Goal: Find specific page/section: Find specific page/section

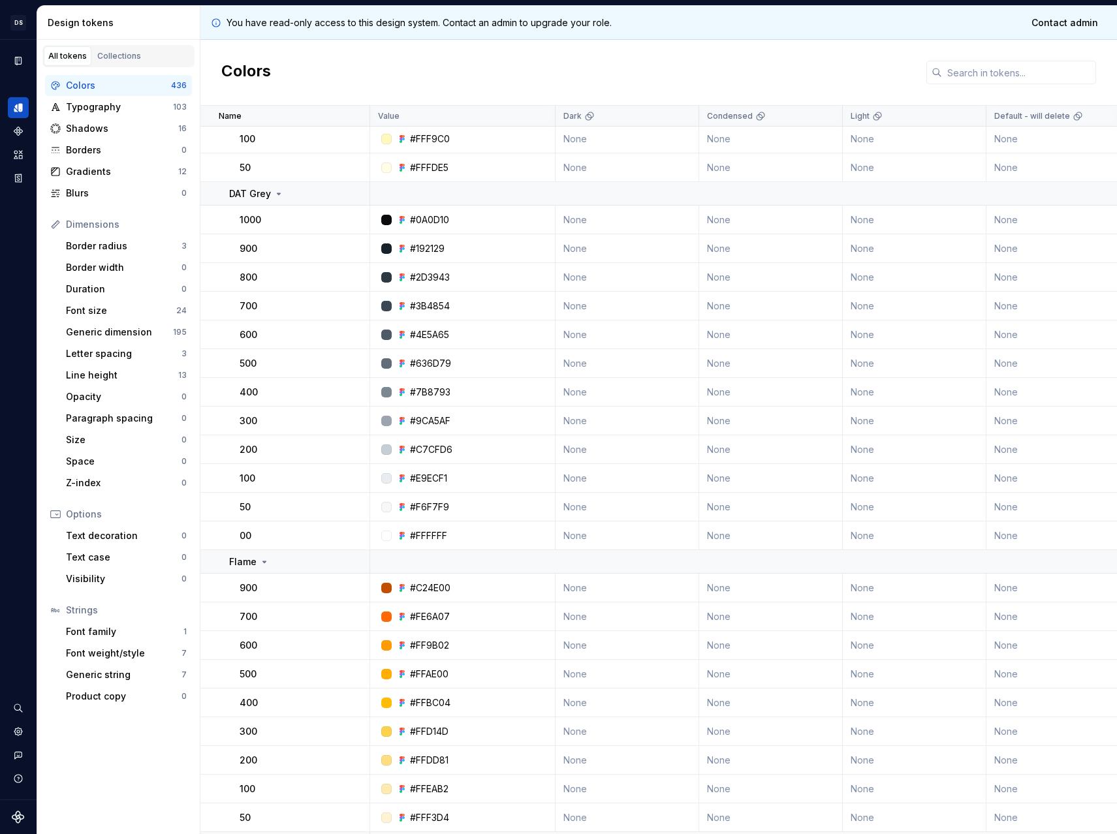
scroll to position [3088, 0]
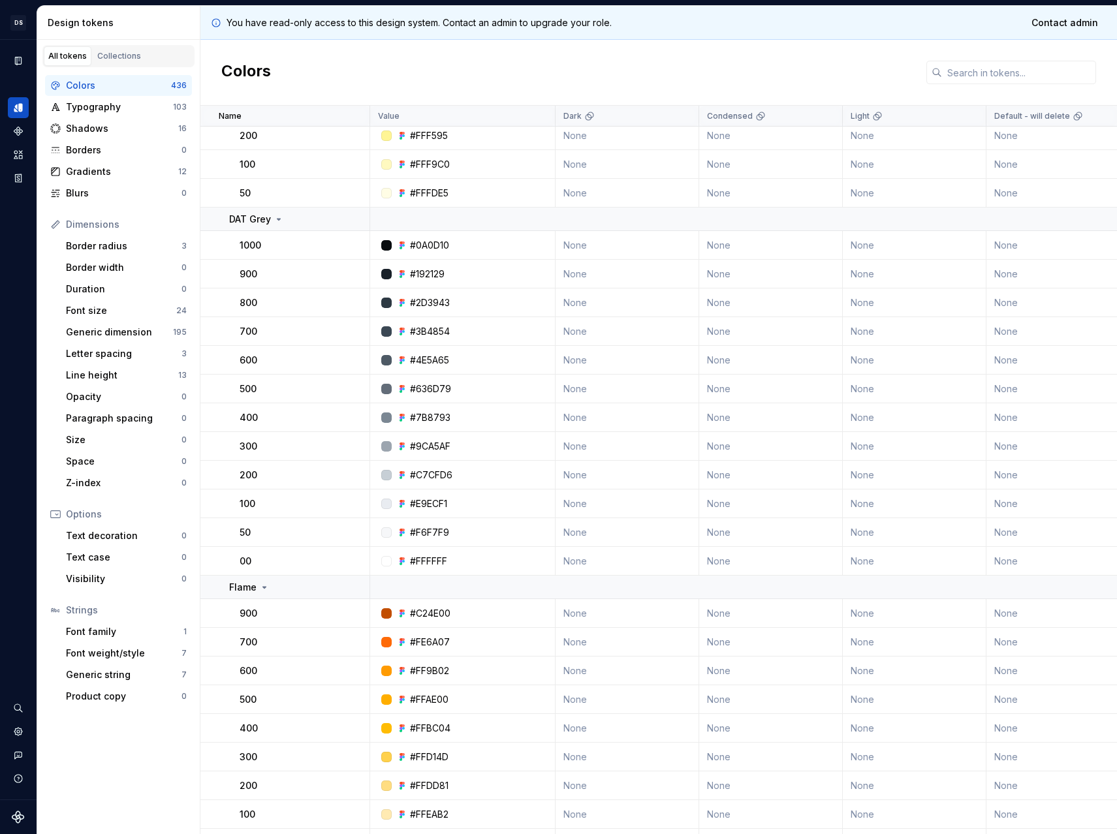
click at [421, 558] on div "#FFFFFF" at bounding box center [428, 561] width 37 height 13
click at [421, 559] on div "#FFFFFF" at bounding box center [428, 561] width 37 height 13
copy div "#FFFFFF"
click at [996, 69] on input "text" at bounding box center [1019, 72] width 154 height 23
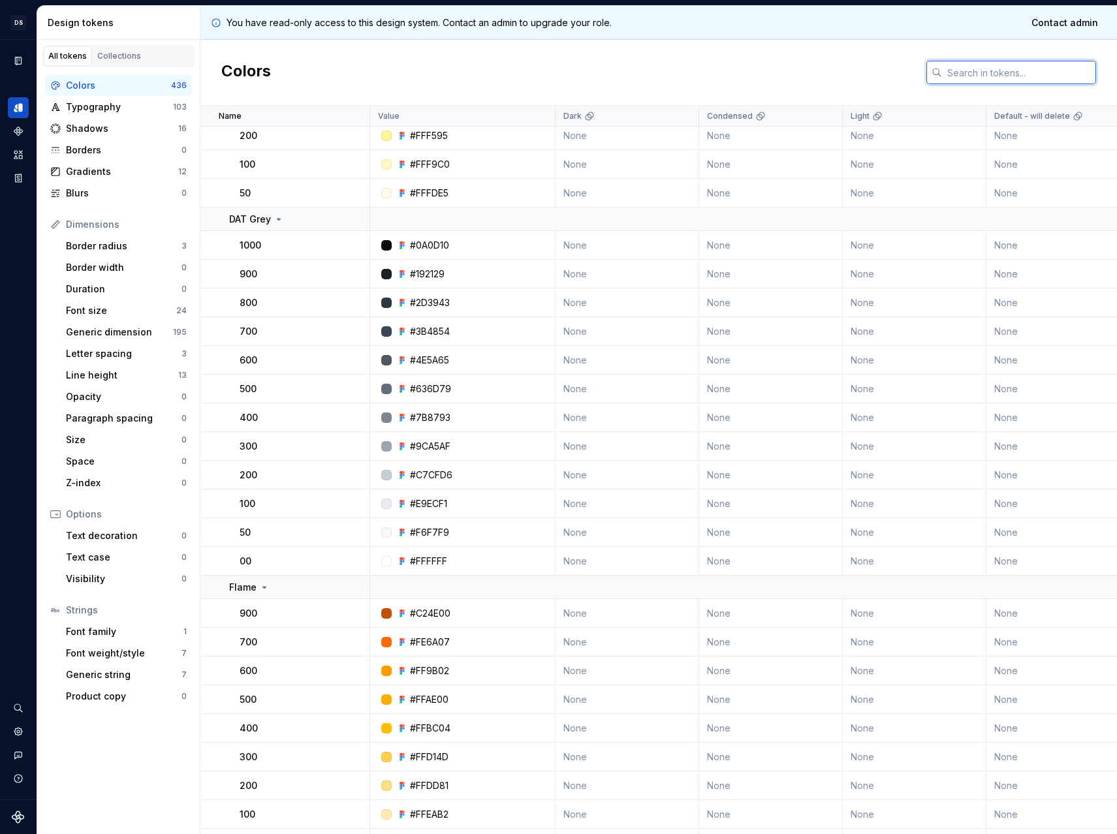
paste input "#FFFFFF"
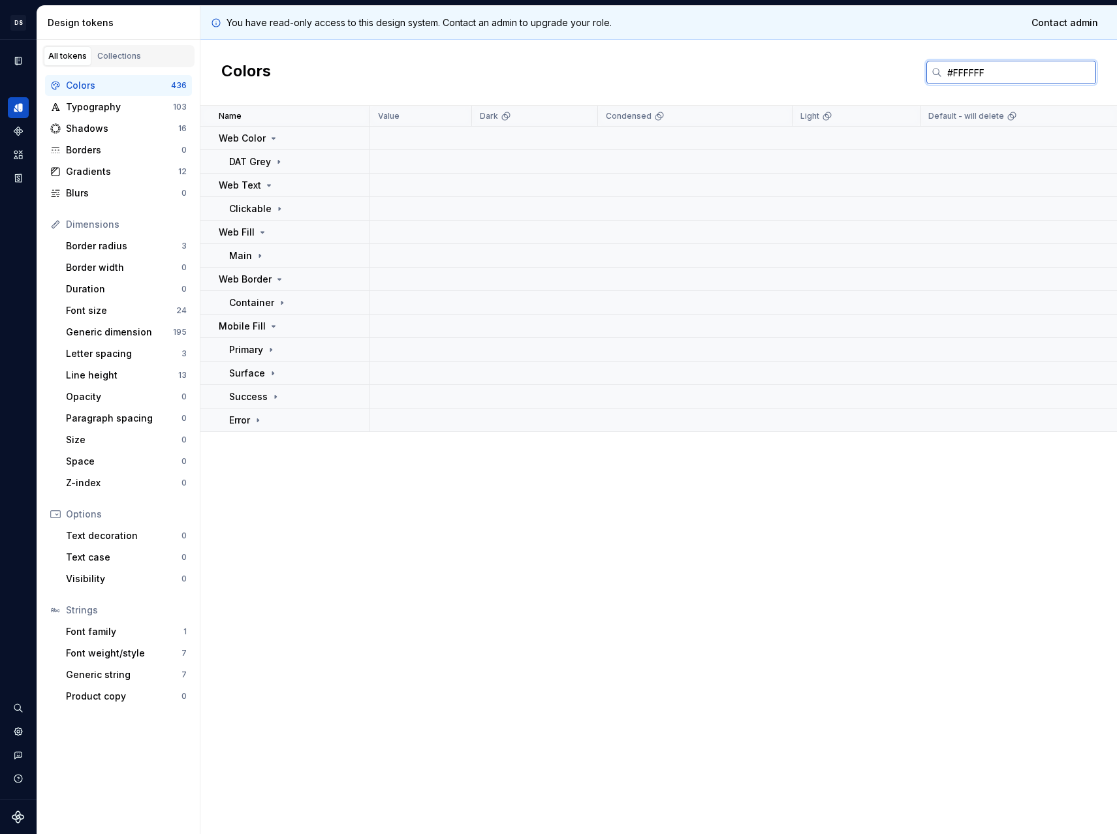
scroll to position [0, 0]
type input "#FFFFFF"
click at [262, 330] on p "Mobile Fill" at bounding box center [242, 326] width 47 height 13
click at [264, 328] on div "Mobile Fill" at bounding box center [249, 326] width 60 height 13
click at [268, 352] on icon at bounding box center [271, 350] width 10 height 10
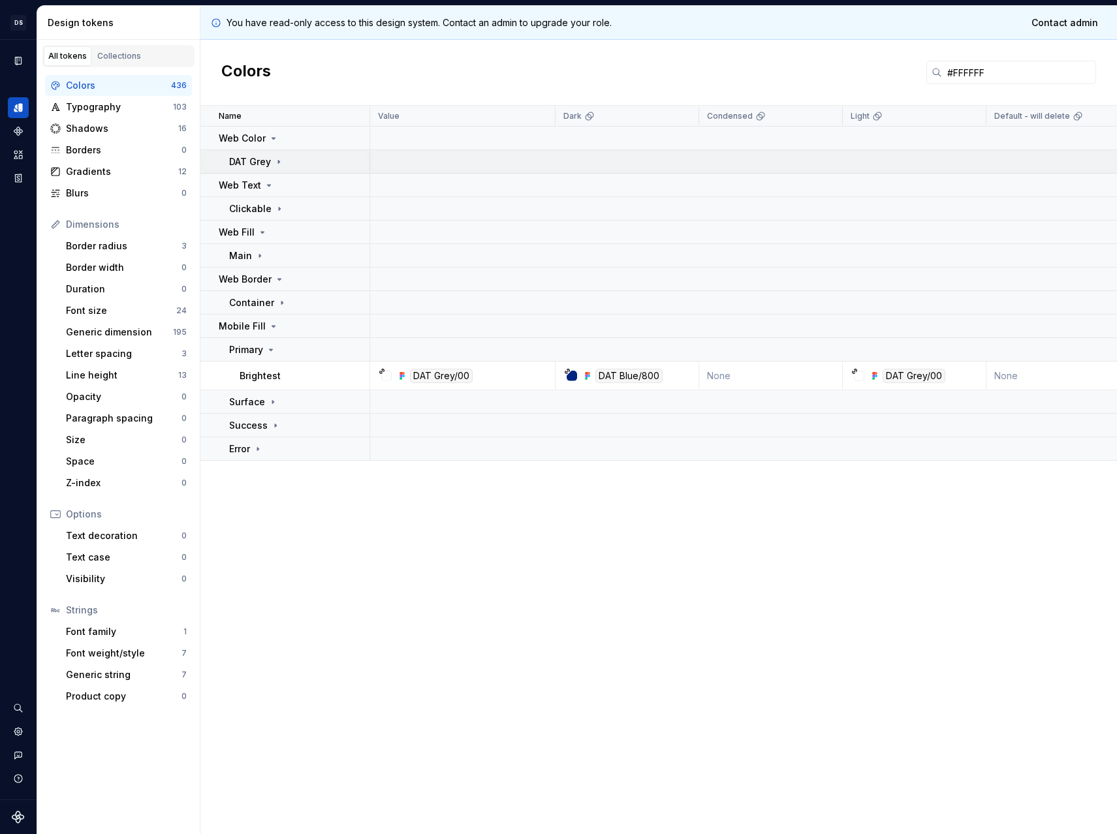
click at [233, 159] on p "DAT Grey" at bounding box center [250, 161] width 42 height 13
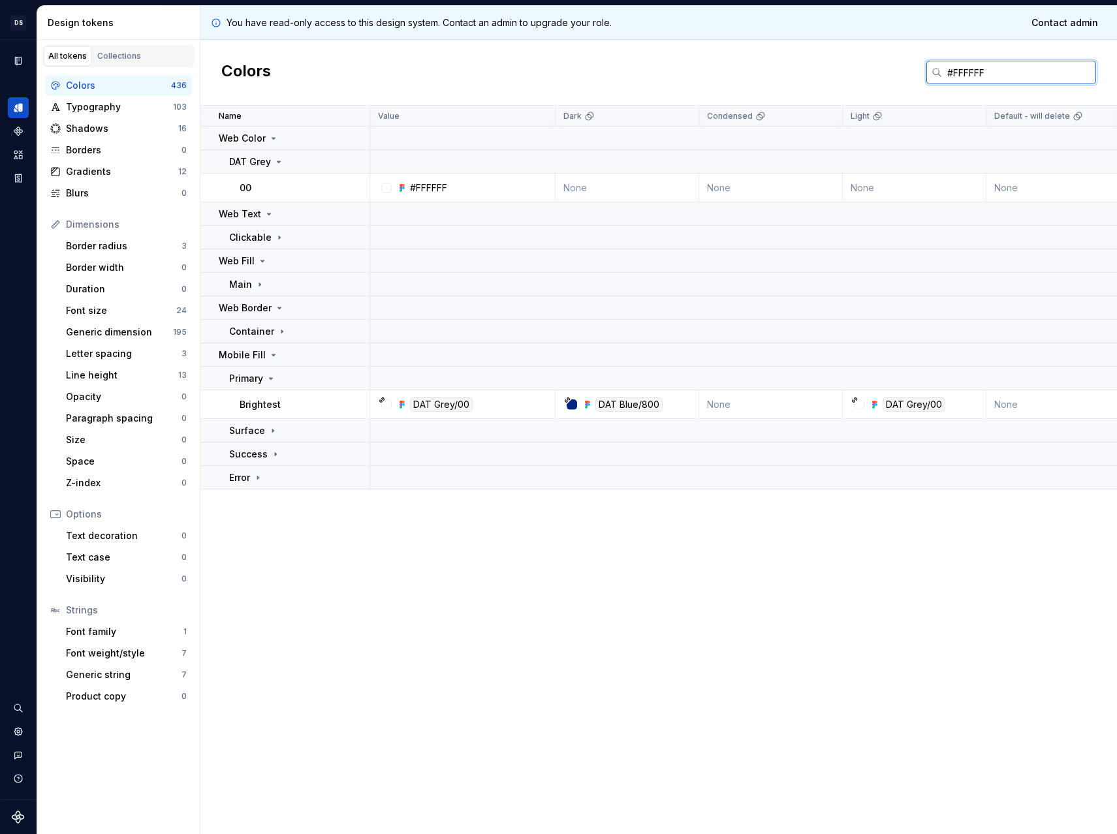
drag, startPoint x: 1000, startPoint y: 75, endPoint x: 767, endPoint y: 63, distance: 232.6
click at [767, 63] on div "Colors #FFFFFF" at bounding box center [658, 73] width 916 height 66
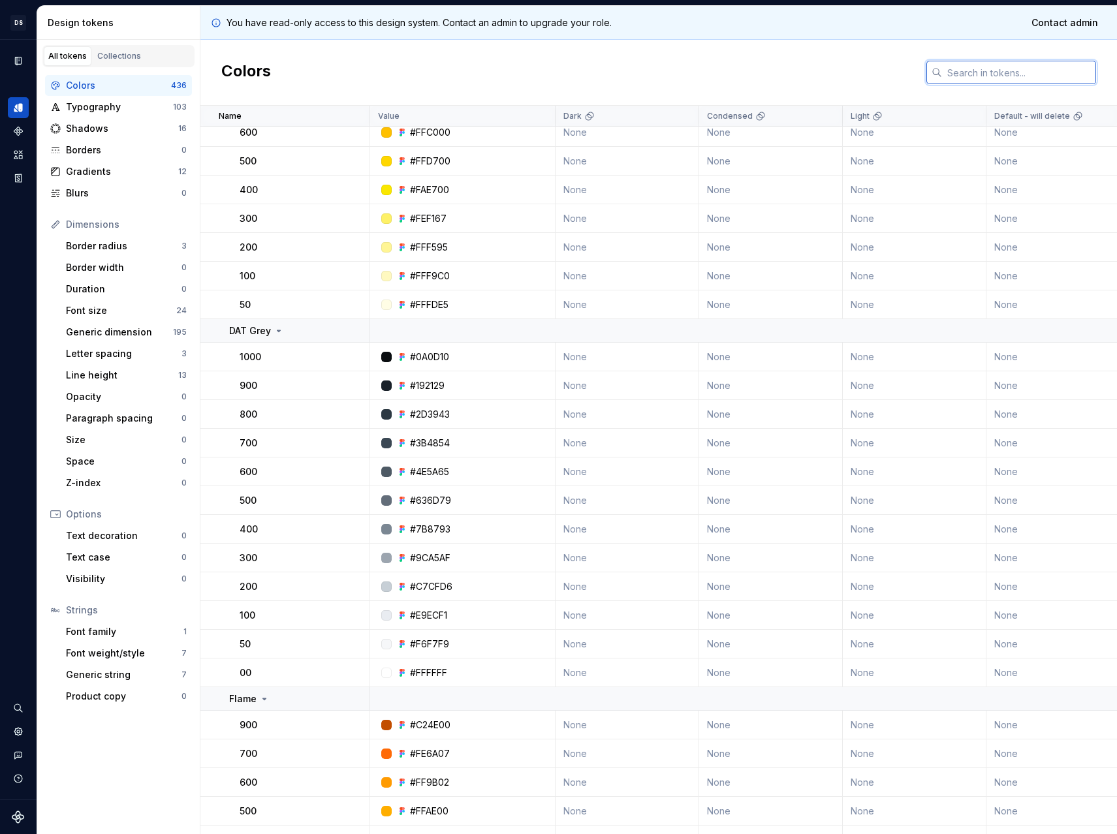
scroll to position [3010, 0]
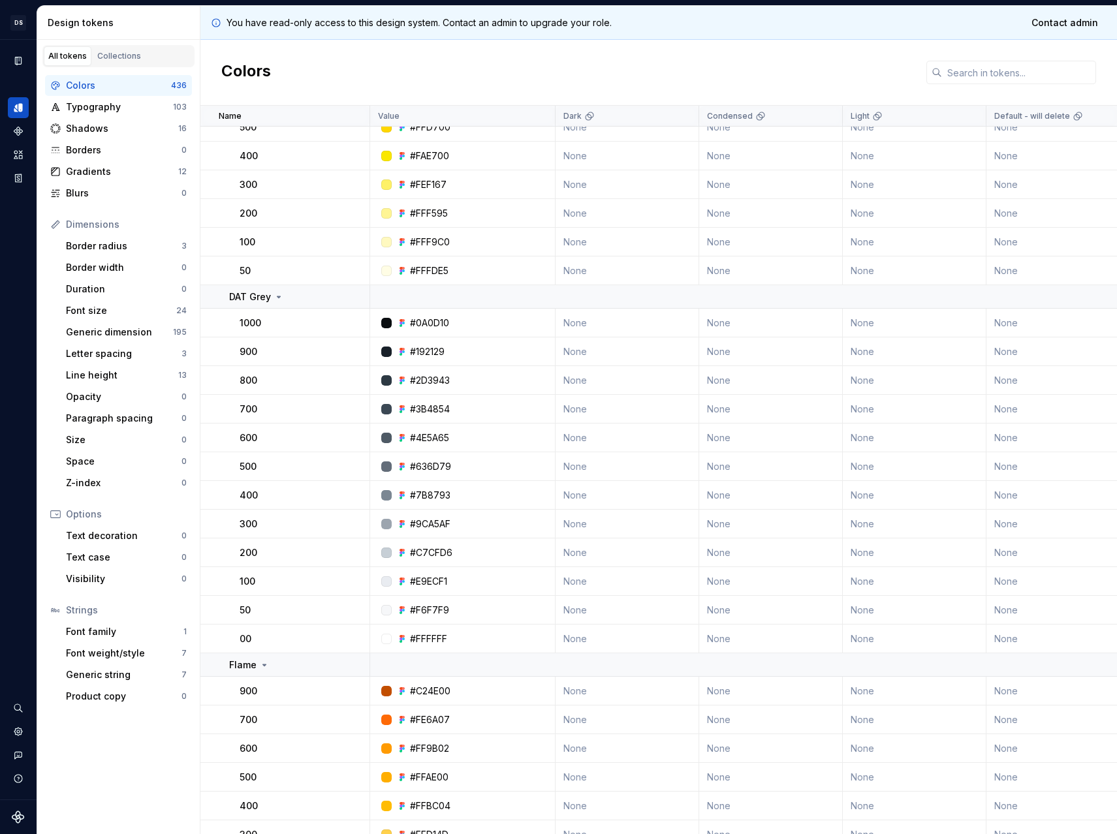
click at [435, 382] on div "#2D3943" at bounding box center [430, 380] width 40 height 13
copy div "2D3943"
click at [982, 64] on input "text" at bounding box center [1019, 72] width 154 height 23
paste input "2D3943"
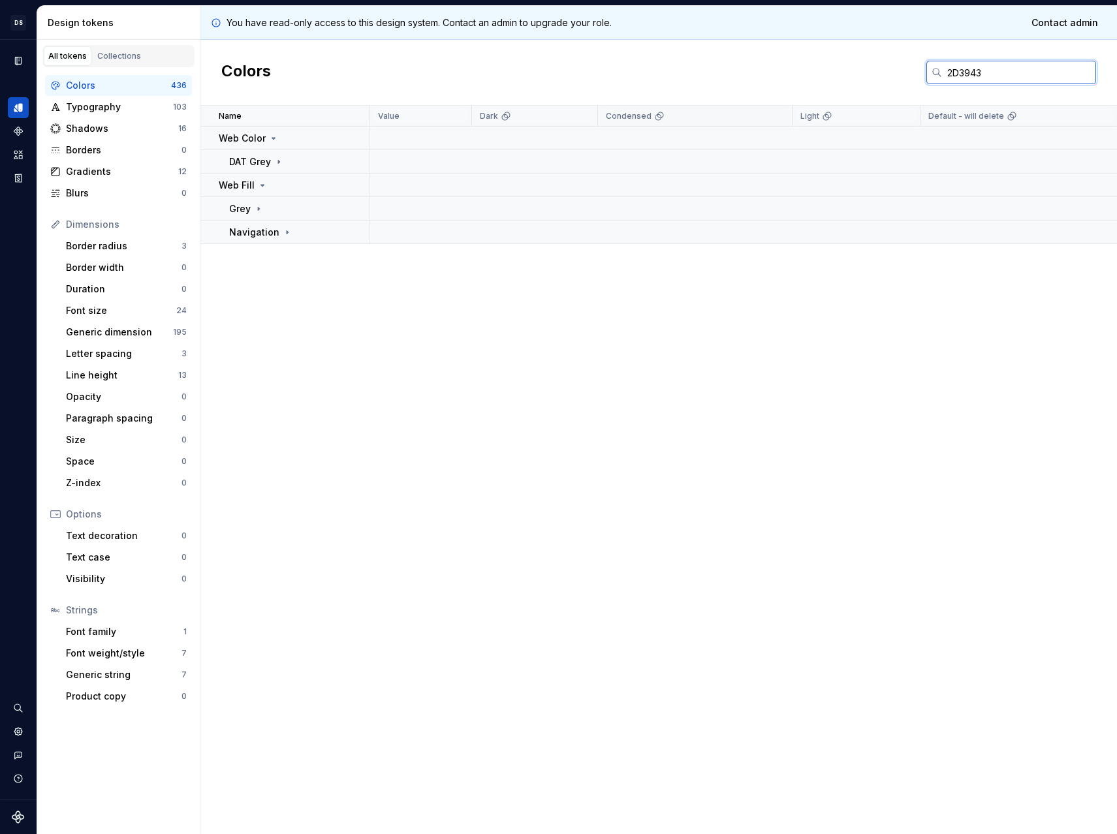
scroll to position [0, 0]
click at [245, 208] on p "Grey" at bounding box center [240, 208] width 22 height 13
click at [253, 188] on p "Web Fill" at bounding box center [237, 185] width 36 height 13
click at [255, 191] on div "Web Fill" at bounding box center [243, 185] width 49 height 13
click at [257, 212] on icon at bounding box center [258, 209] width 10 height 10
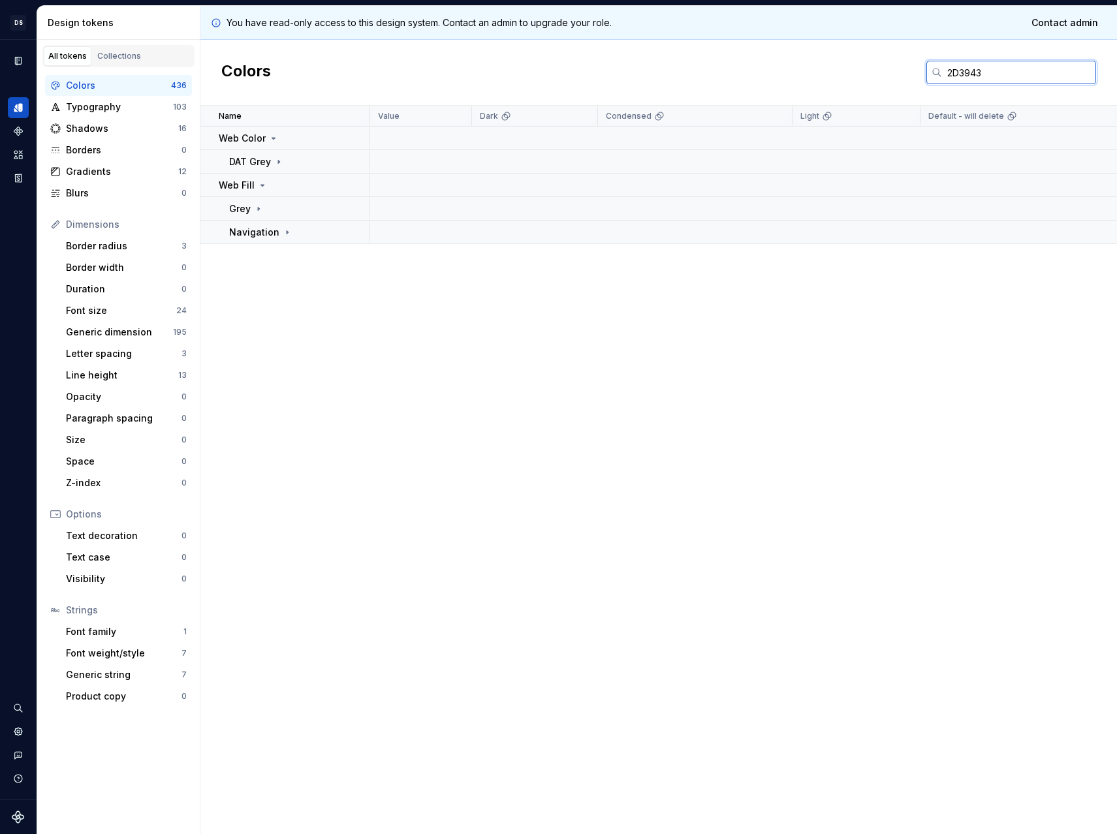
drag, startPoint x: 1004, startPoint y: 69, endPoint x: 758, endPoint y: 66, distance: 246.0
click at [780, 66] on div "Colors 2D3943" at bounding box center [658, 73] width 916 height 66
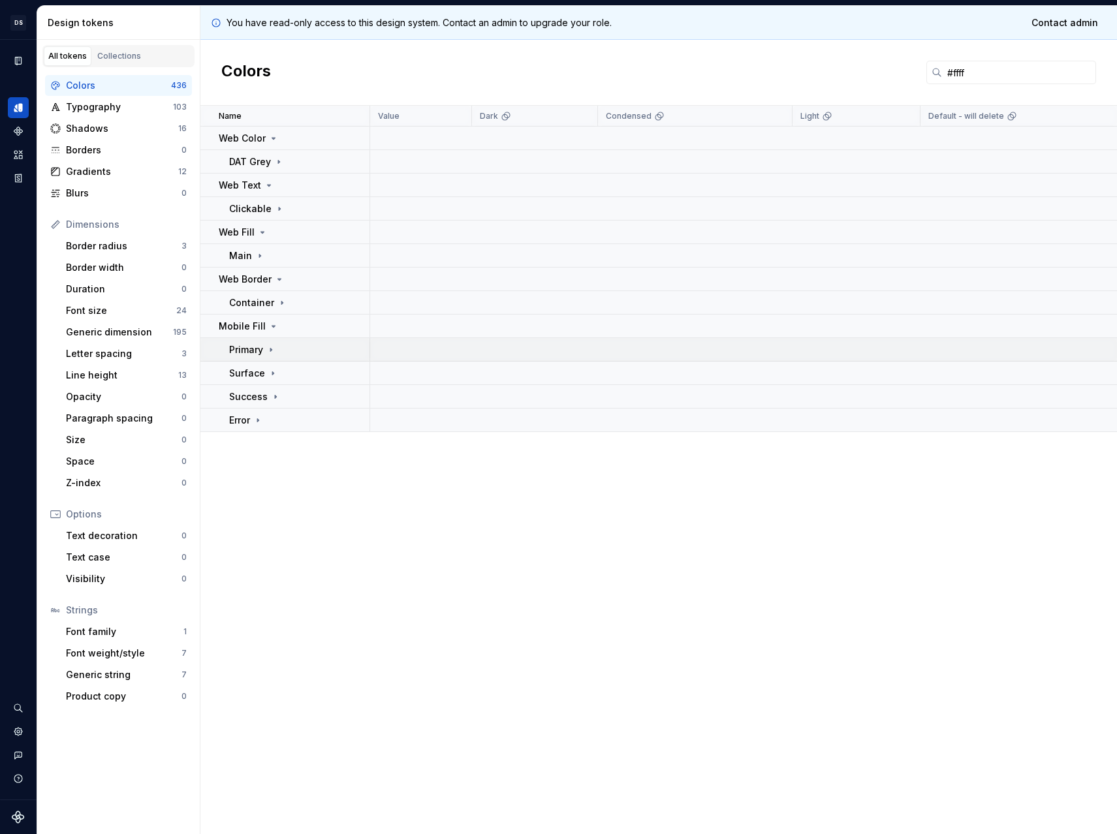
click at [252, 346] on p "Primary" at bounding box center [246, 349] width 34 height 13
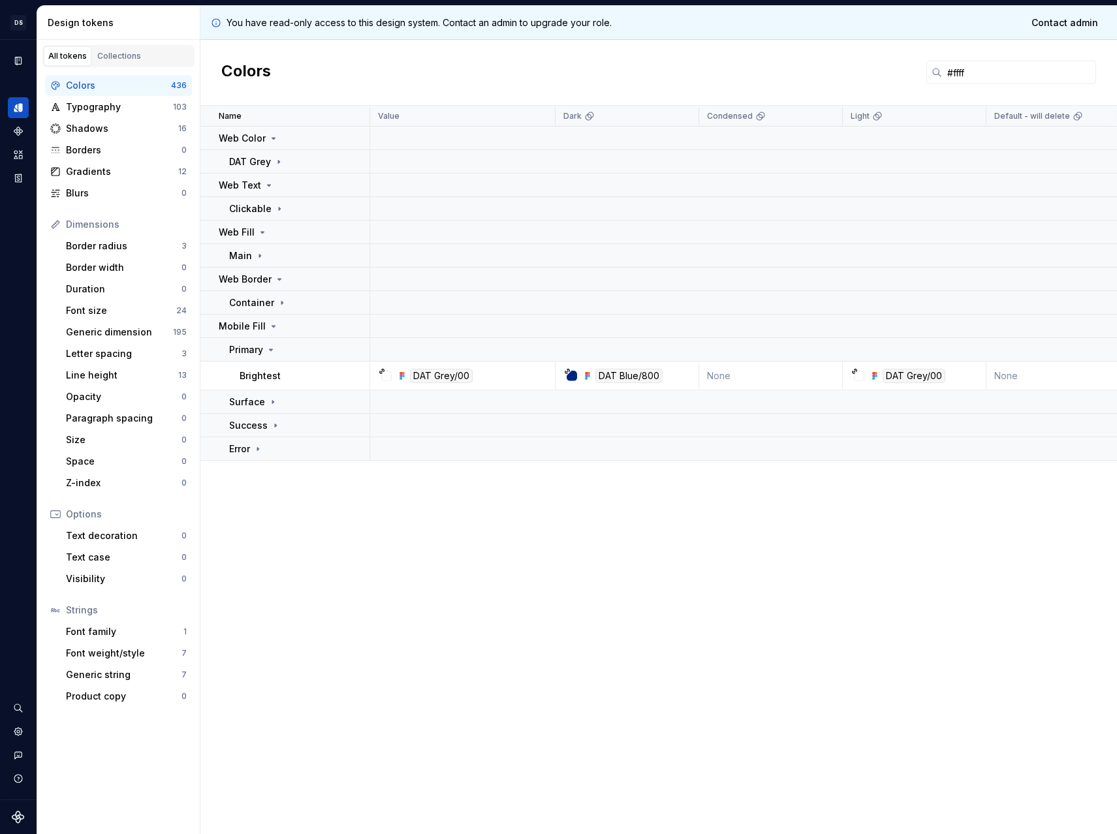
drag, startPoint x: 982, startPoint y: 66, endPoint x: 751, endPoint y: 69, distance: 231.0
click at [754, 69] on div "Colors #ffff" at bounding box center [658, 73] width 916 height 66
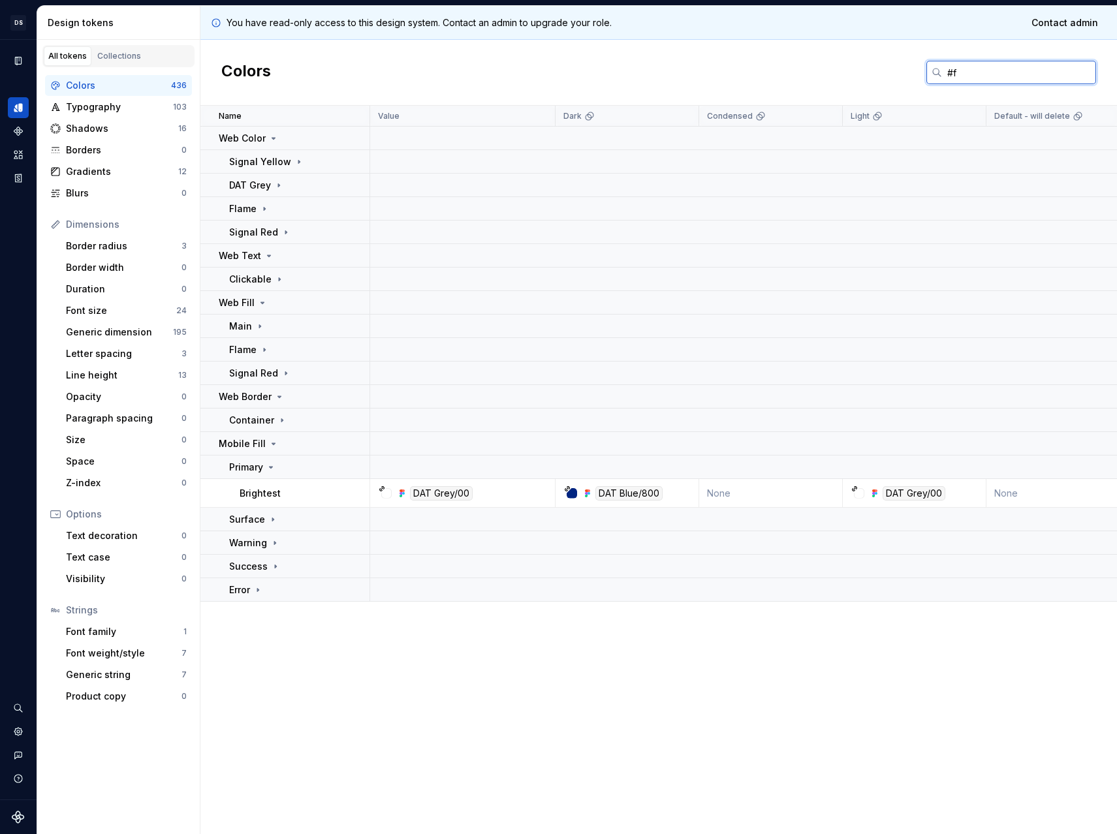
type input "#"
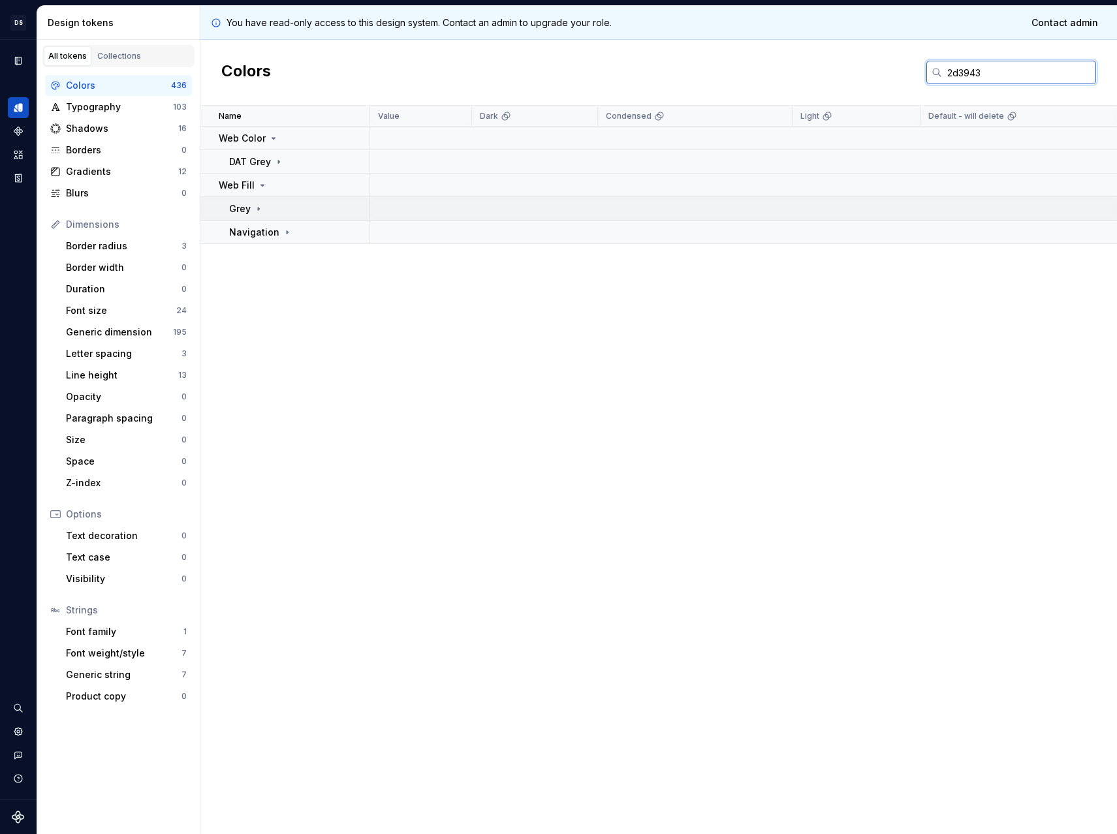
type input "2d3943"
click at [259, 201] on td "Grey" at bounding box center [285, 208] width 170 height 23
click at [262, 227] on icon at bounding box center [267, 232] width 10 height 10
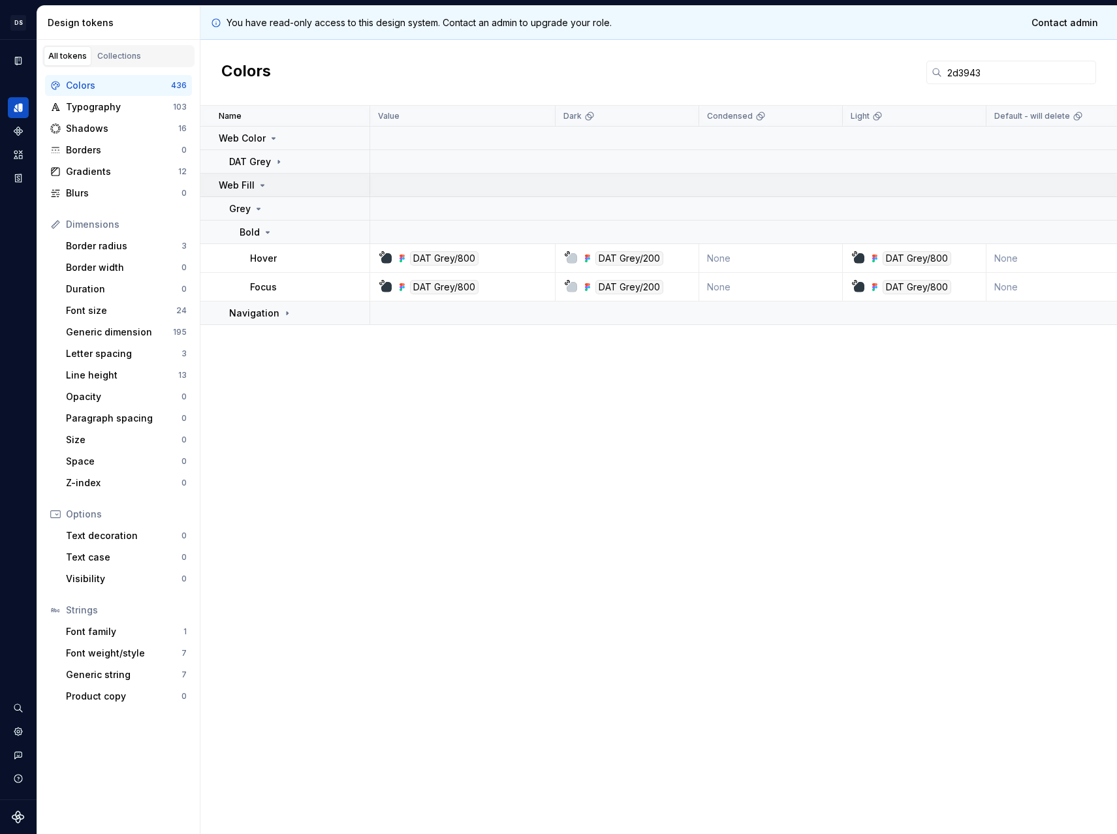
click at [254, 182] on div "Web Fill" at bounding box center [243, 185] width 49 height 13
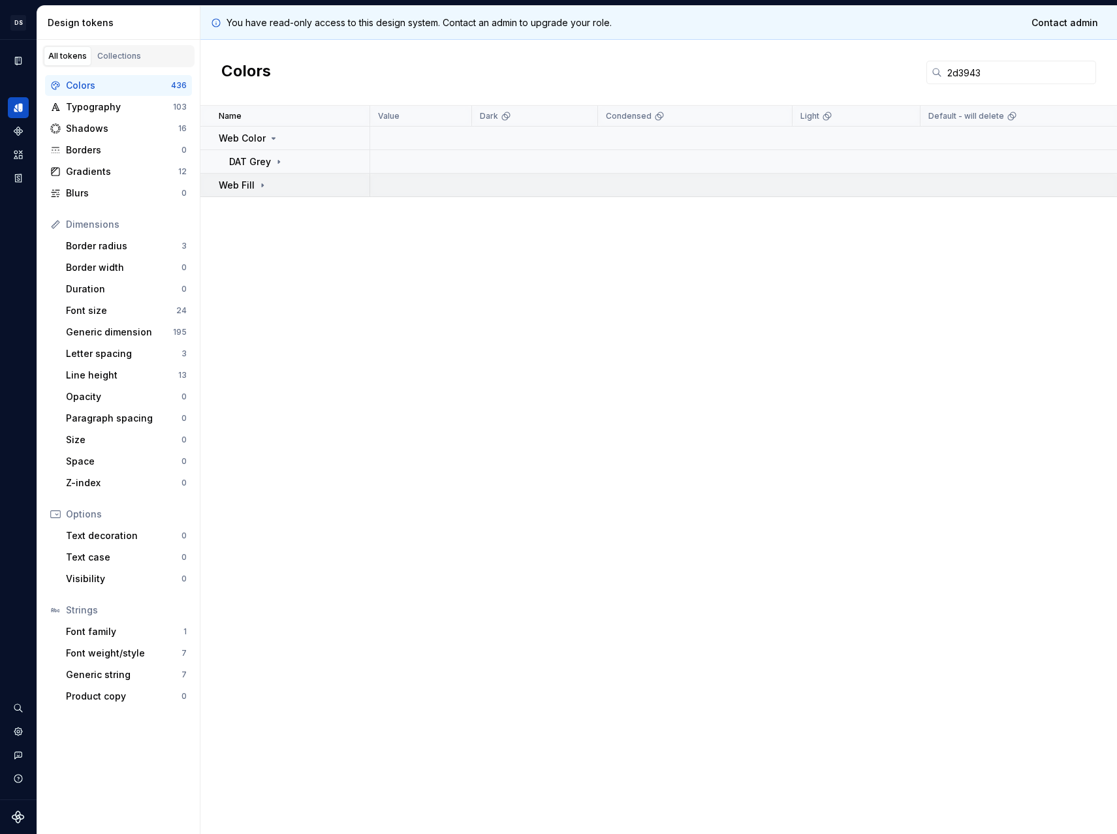
click at [254, 182] on div "Web Fill" at bounding box center [243, 185] width 49 height 13
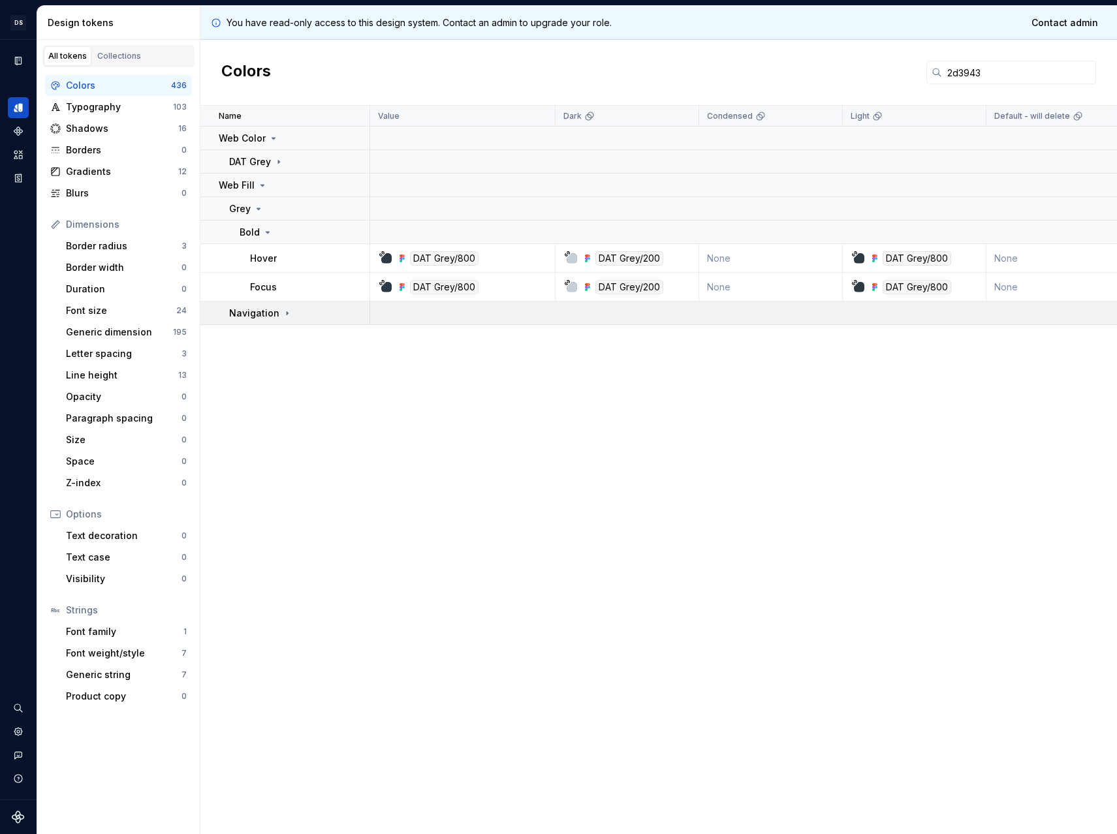
click at [277, 305] on td "Navigation" at bounding box center [285, 312] width 170 height 23
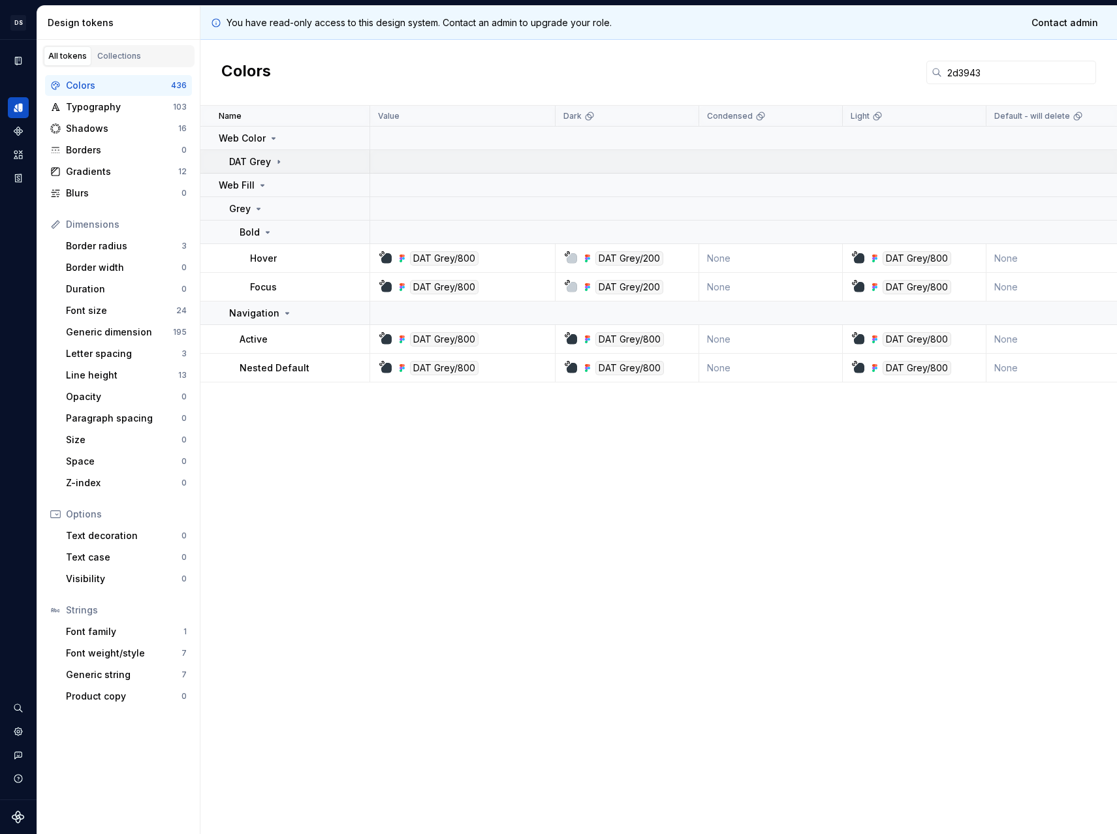
click at [268, 158] on p "DAT Grey" at bounding box center [250, 161] width 42 height 13
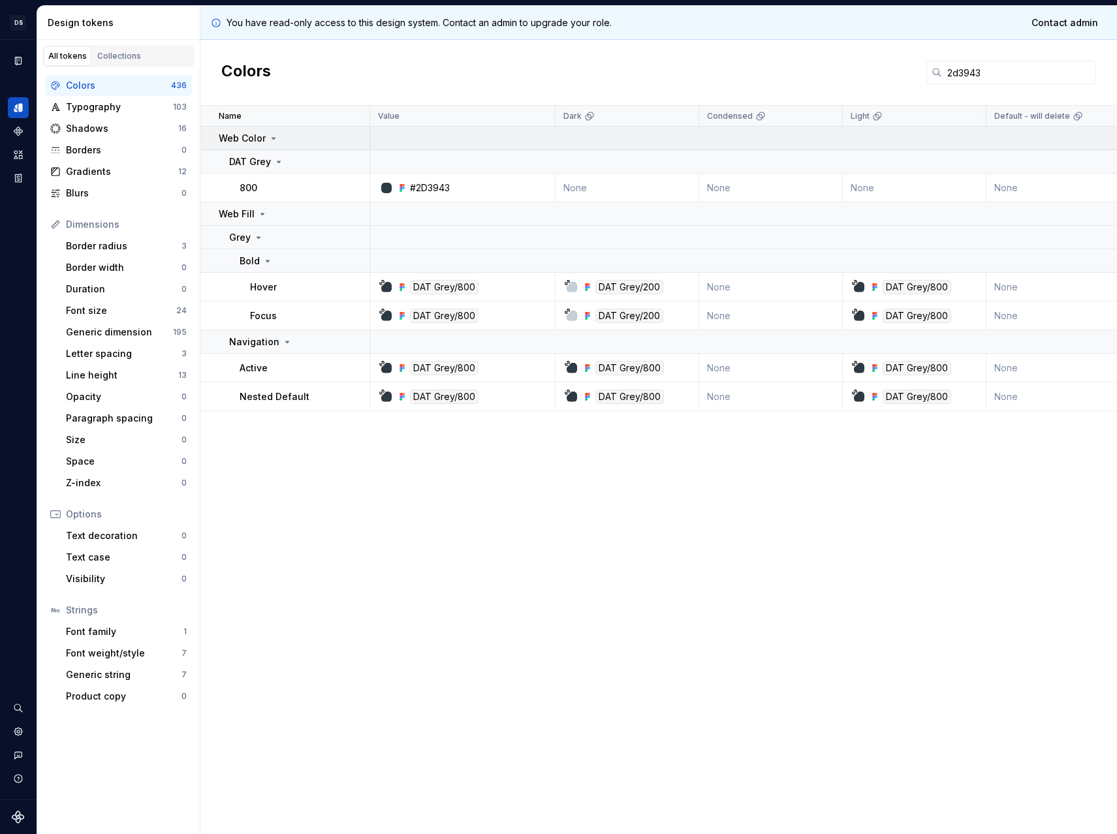
click at [268, 136] on icon at bounding box center [273, 138] width 10 height 10
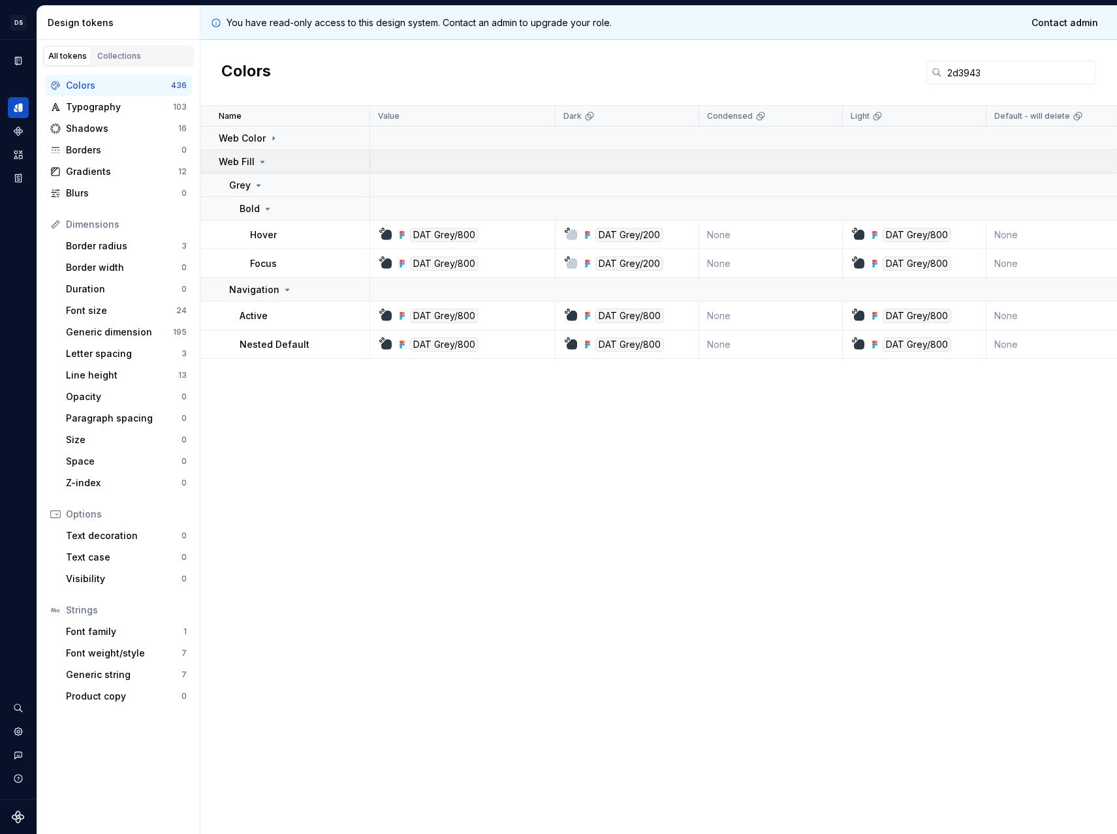
click at [264, 155] on div "Web Fill" at bounding box center [243, 161] width 49 height 13
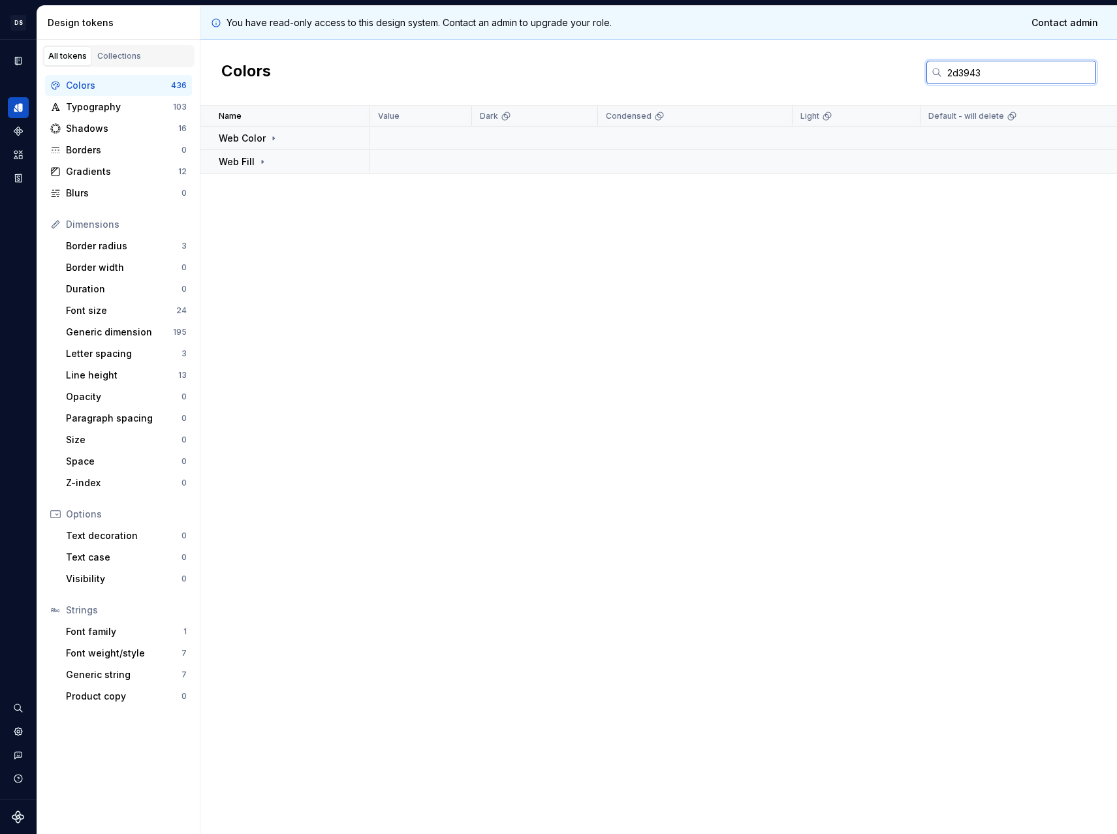
drag, startPoint x: 1009, startPoint y: 71, endPoint x: 649, endPoint y: 58, distance: 359.8
click at [662, 58] on div "Colors 2d3943" at bounding box center [658, 73] width 916 height 66
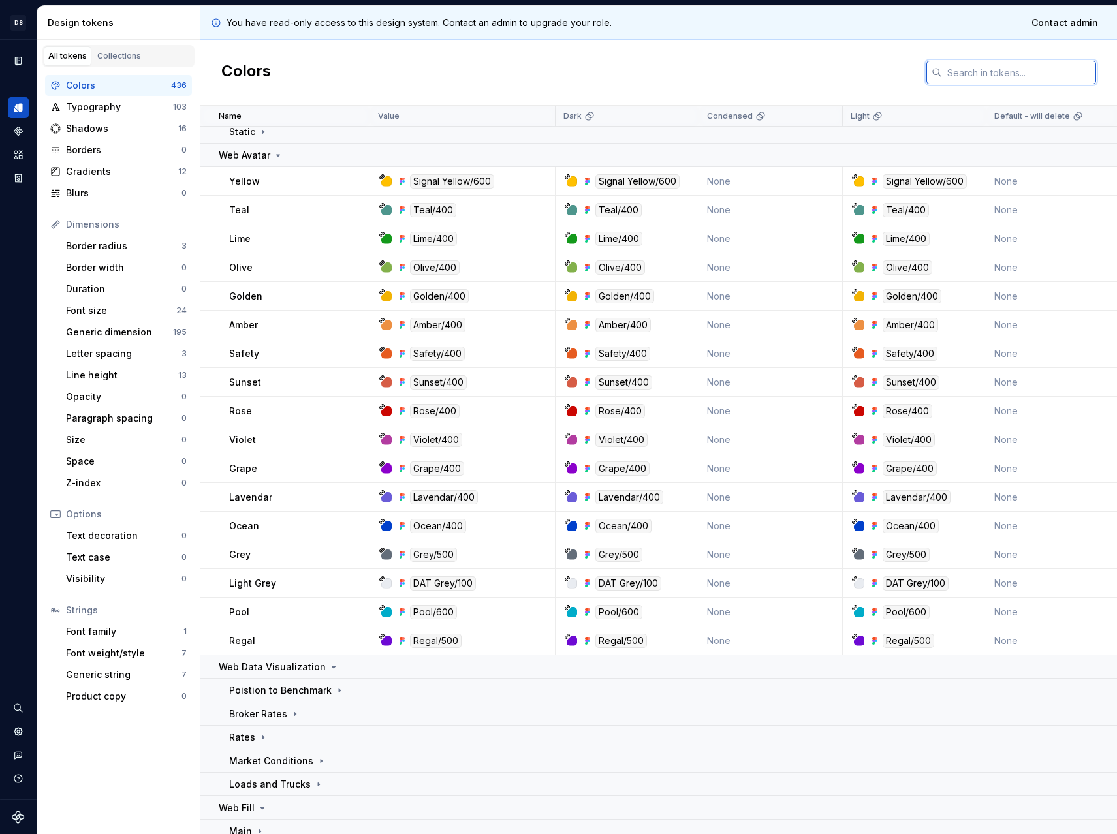
scroll to position [104, 0]
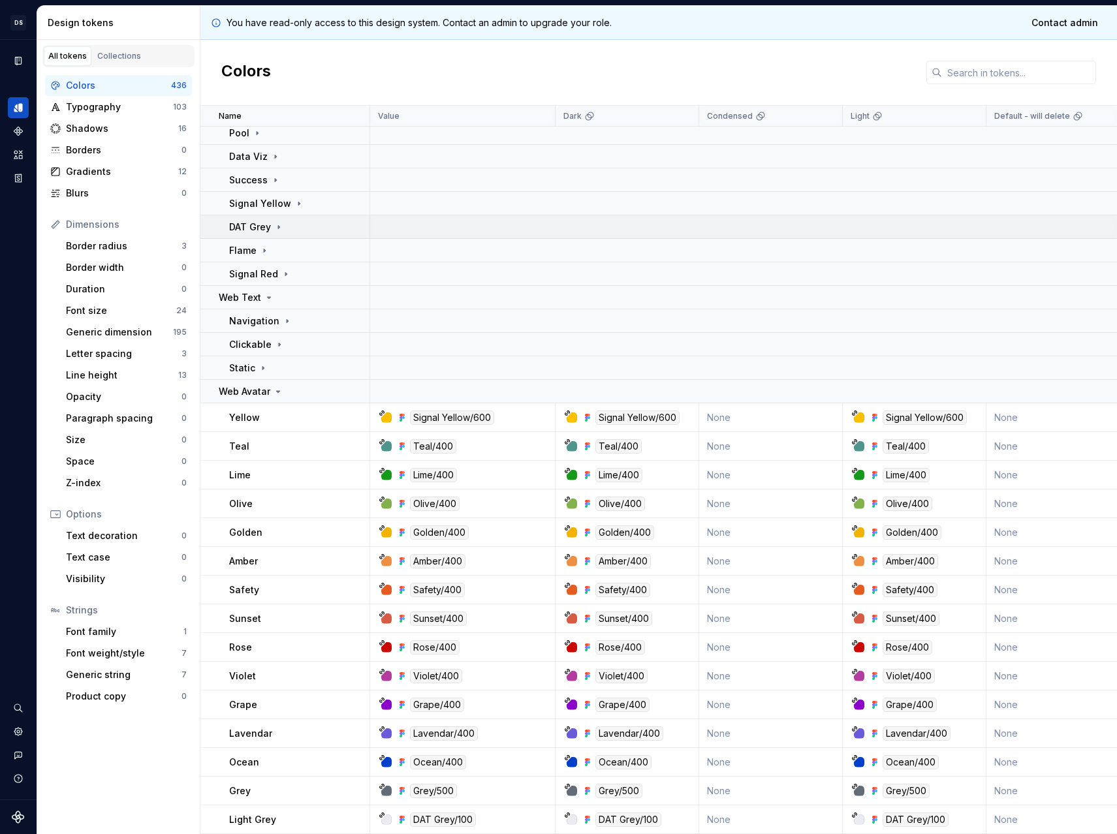
click at [277, 236] on td "DAT Grey" at bounding box center [285, 226] width 170 height 23
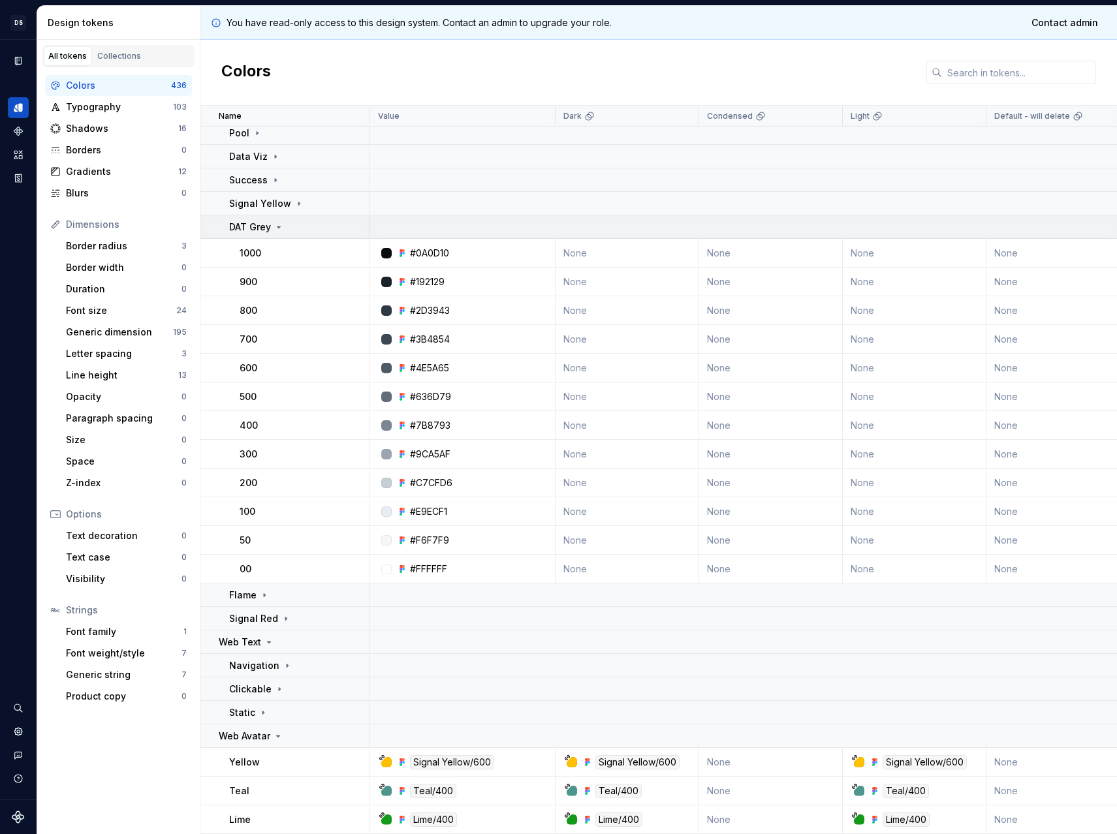
click at [270, 225] on div "DAT Grey" at bounding box center [256, 227] width 55 height 13
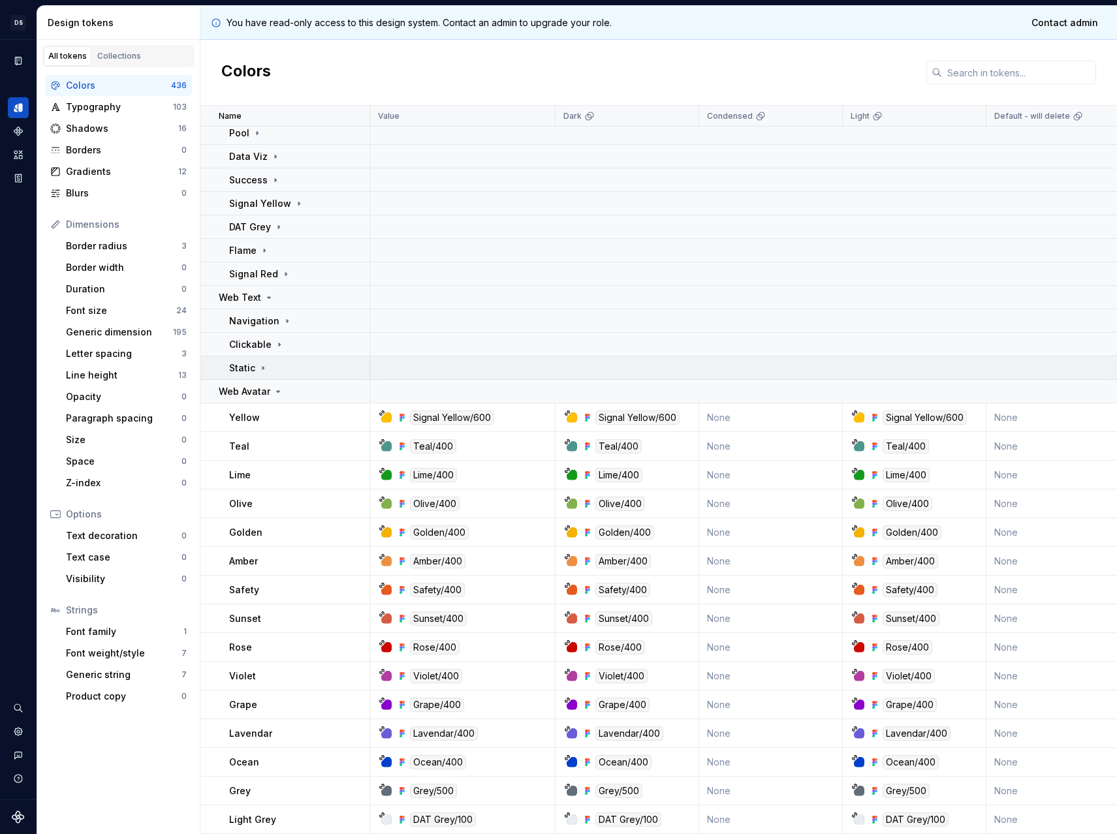
click at [267, 378] on td "Static" at bounding box center [285, 367] width 170 height 23
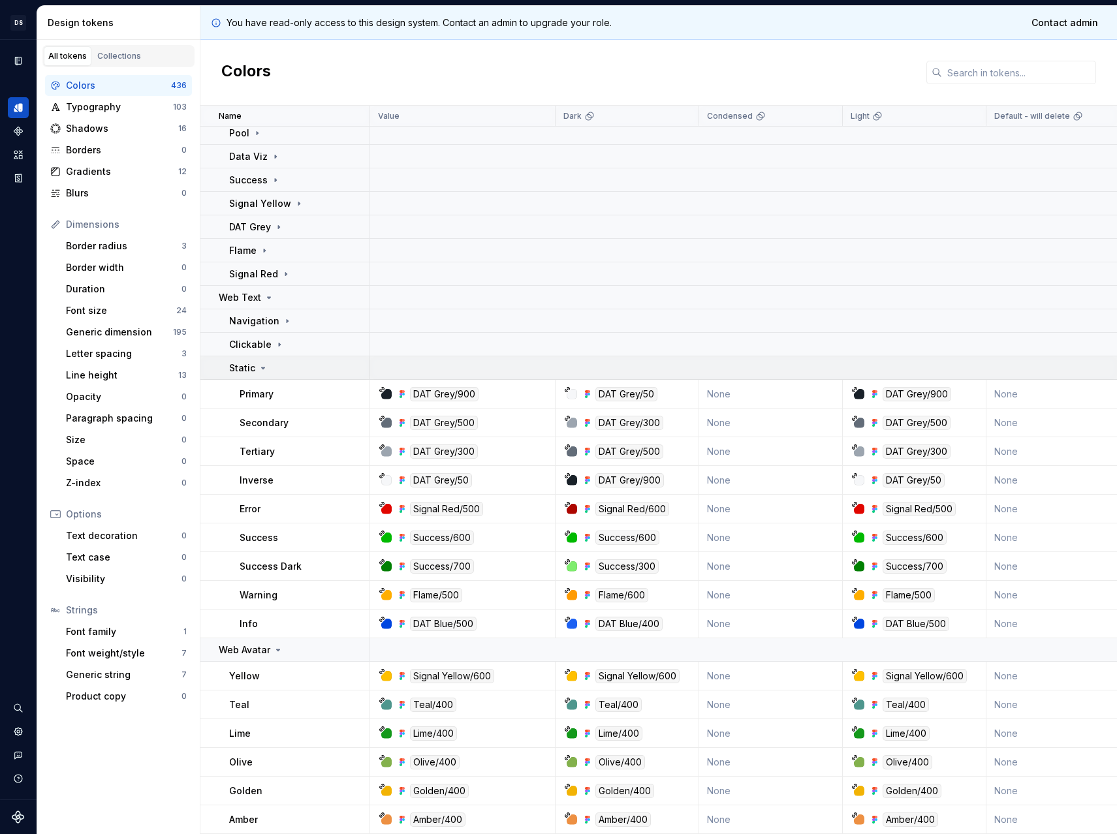
click at [268, 371] on div "Static" at bounding box center [299, 368] width 140 height 13
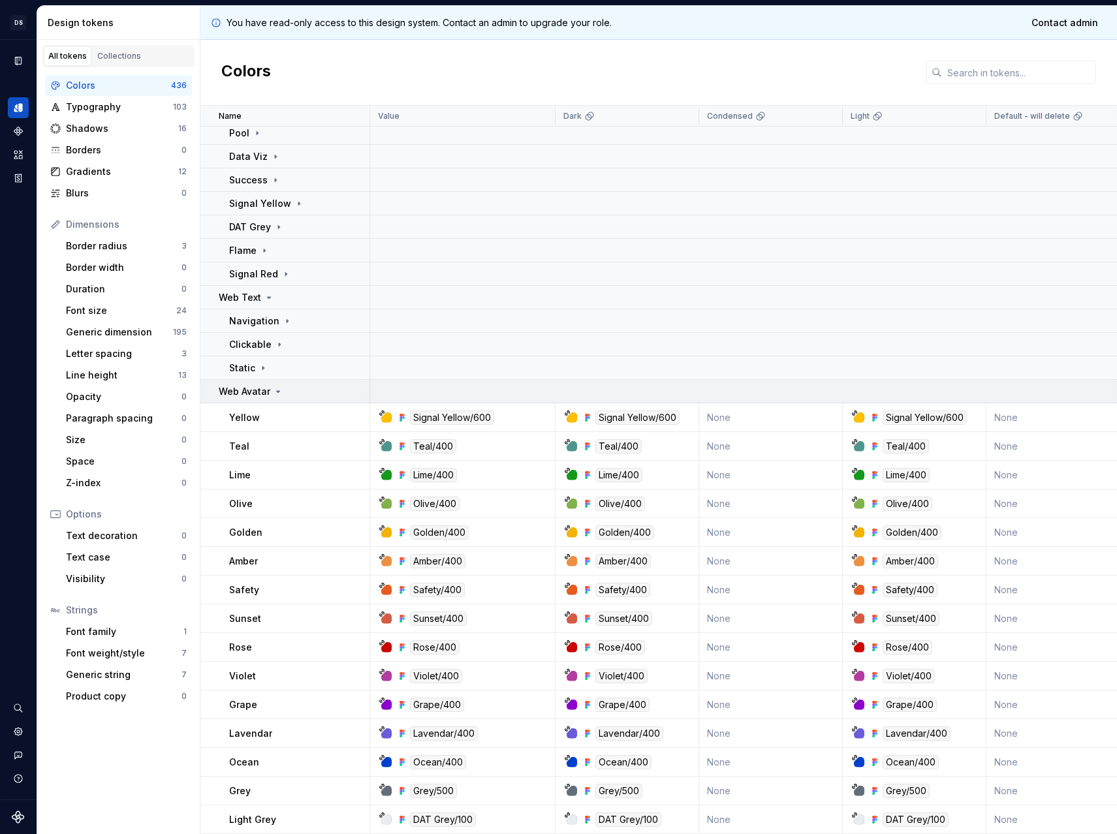
click at [268, 382] on td "Web Avatar" at bounding box center [285, 391] width 170 height 23
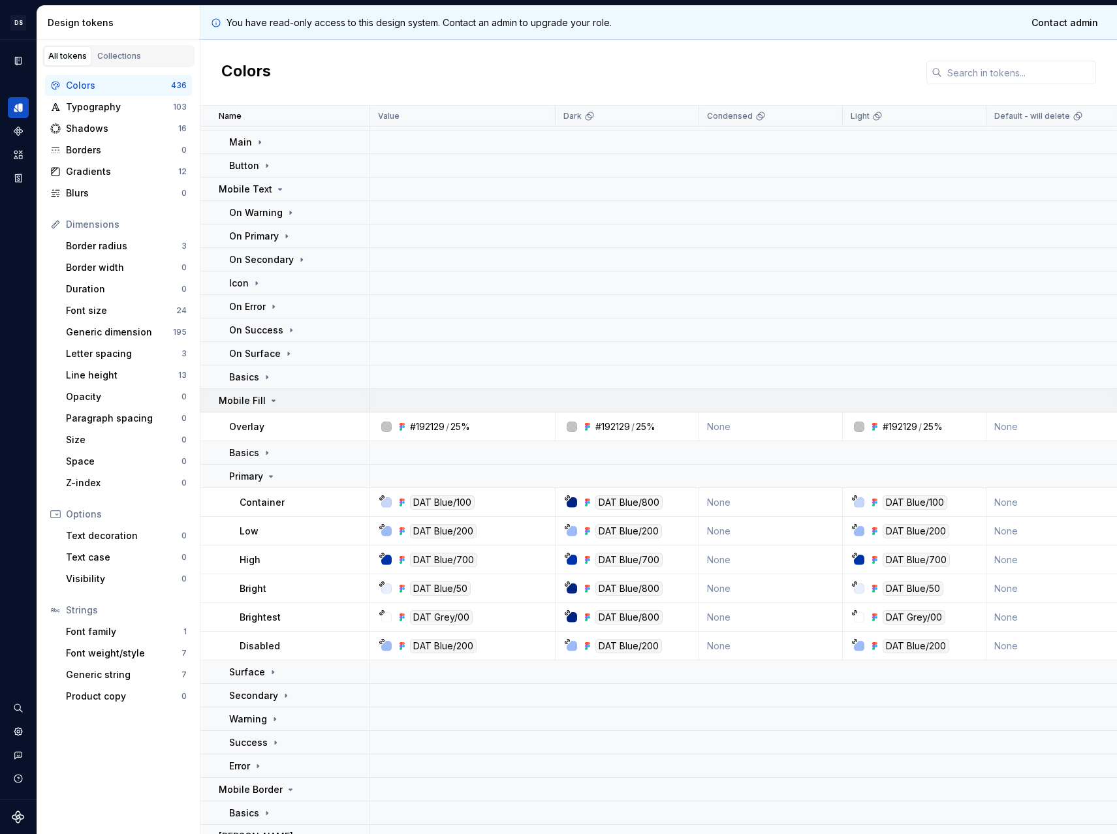
click at [287, 403] on div "Mobile Fill" at bounding box center [294, 400] width 150 height 13
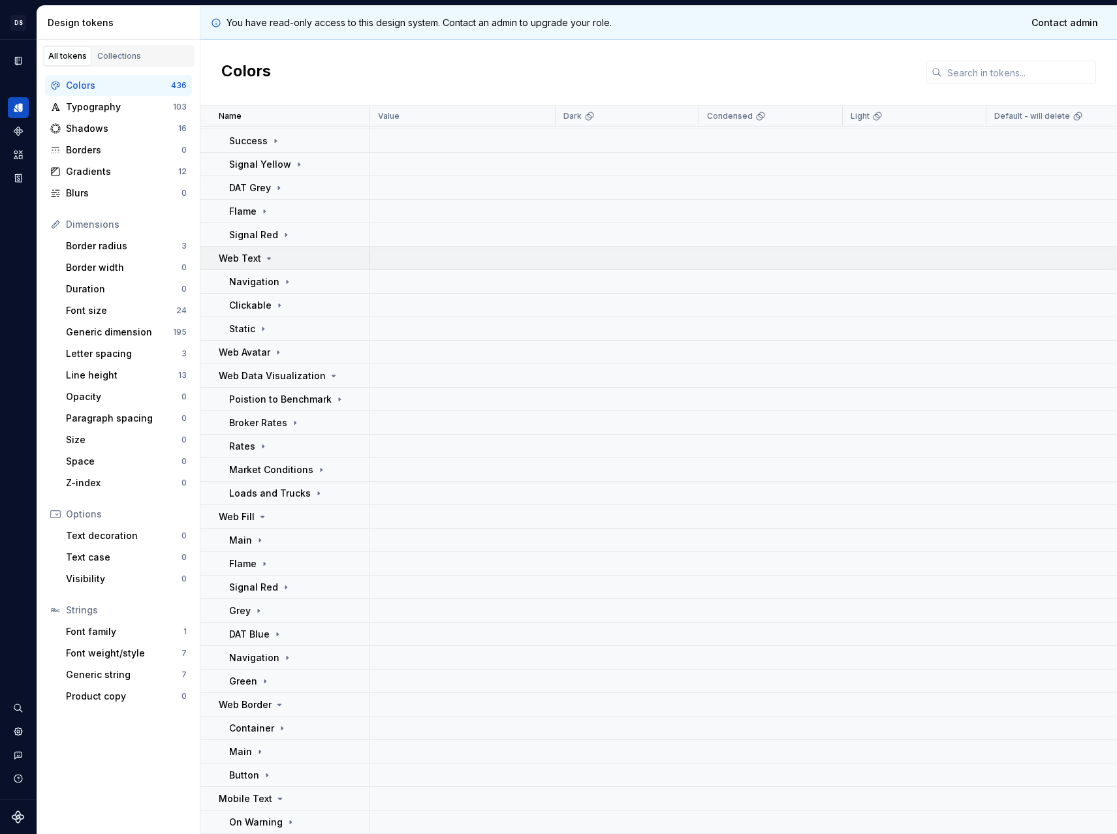
scroll to position [0, 0]
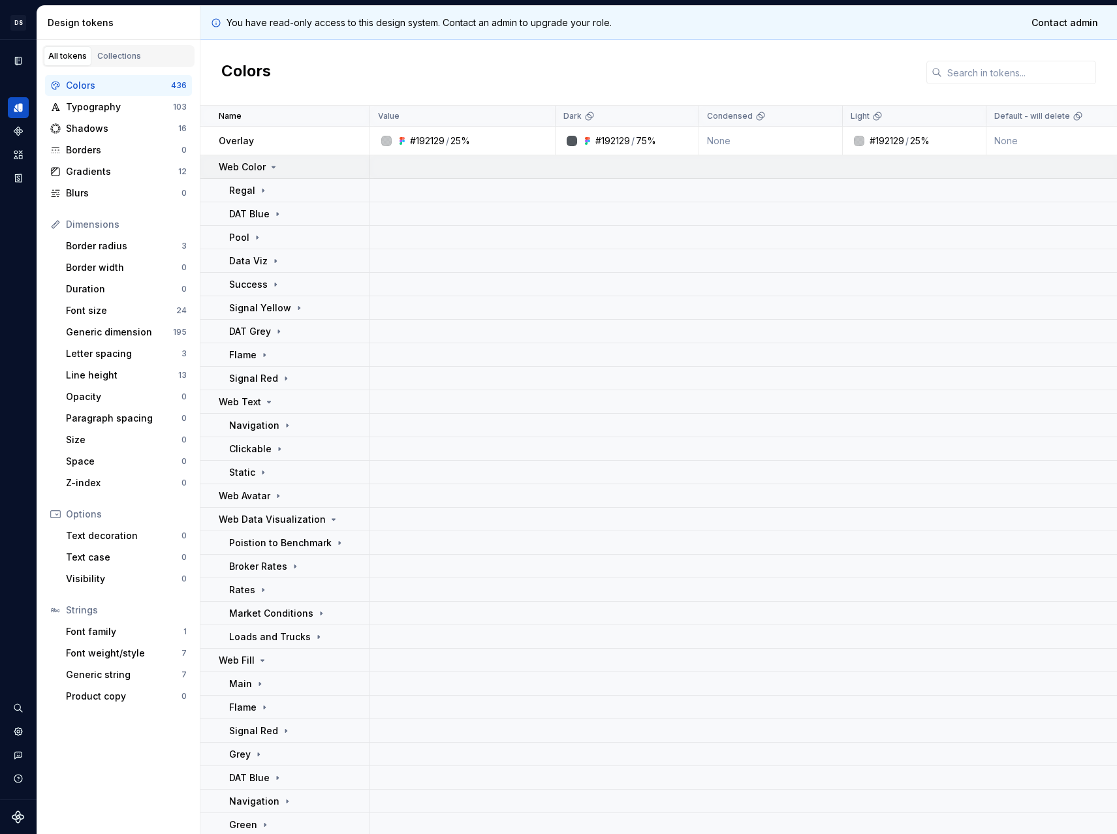
click at [274, 168] on icon at bounding box center [273, 167] width 10 height 10
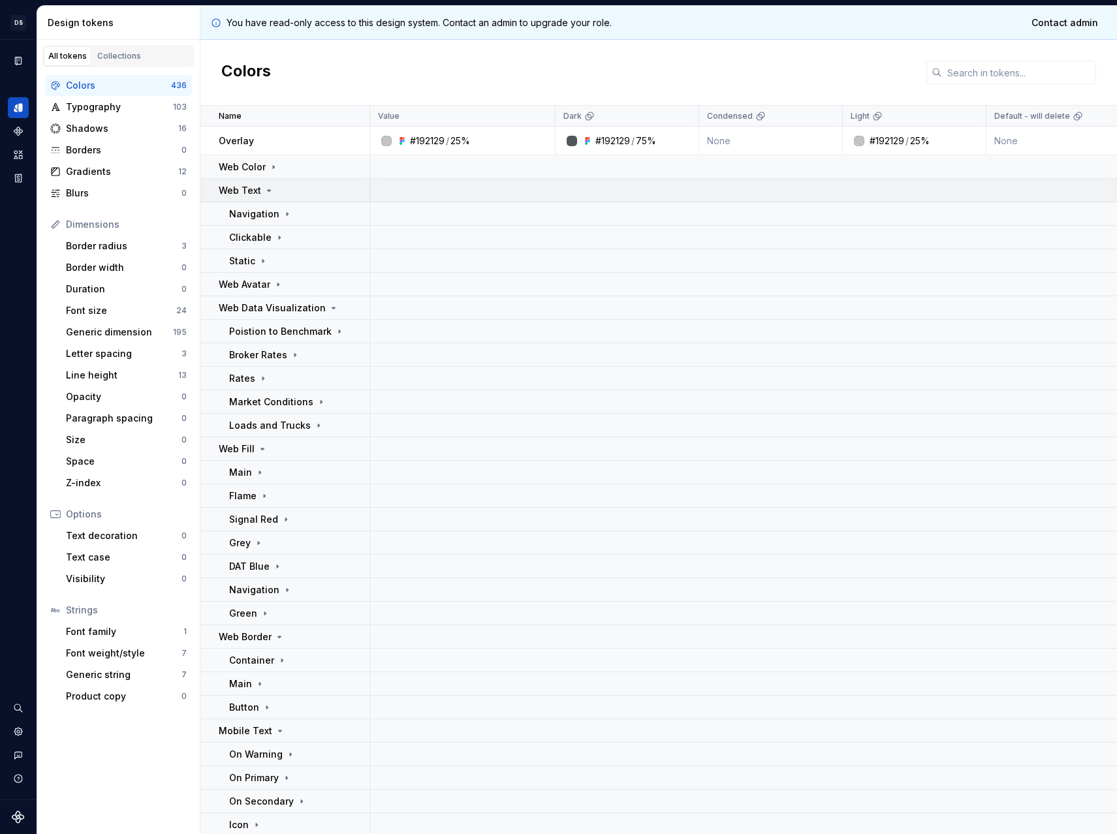
click at [267, 192] on icon at bounding box center [269, 190] width 10 height 10
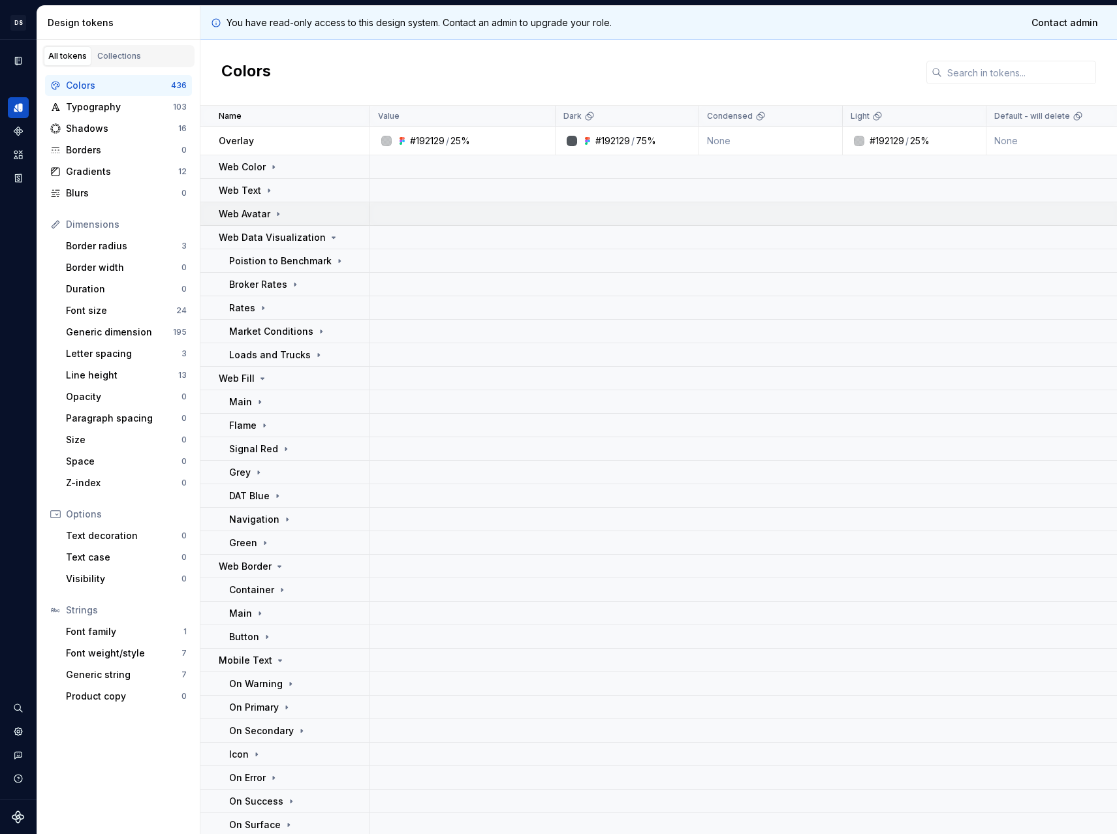
click at [273, 210] on icon at bounding box center [278, 214] width 10 height 10
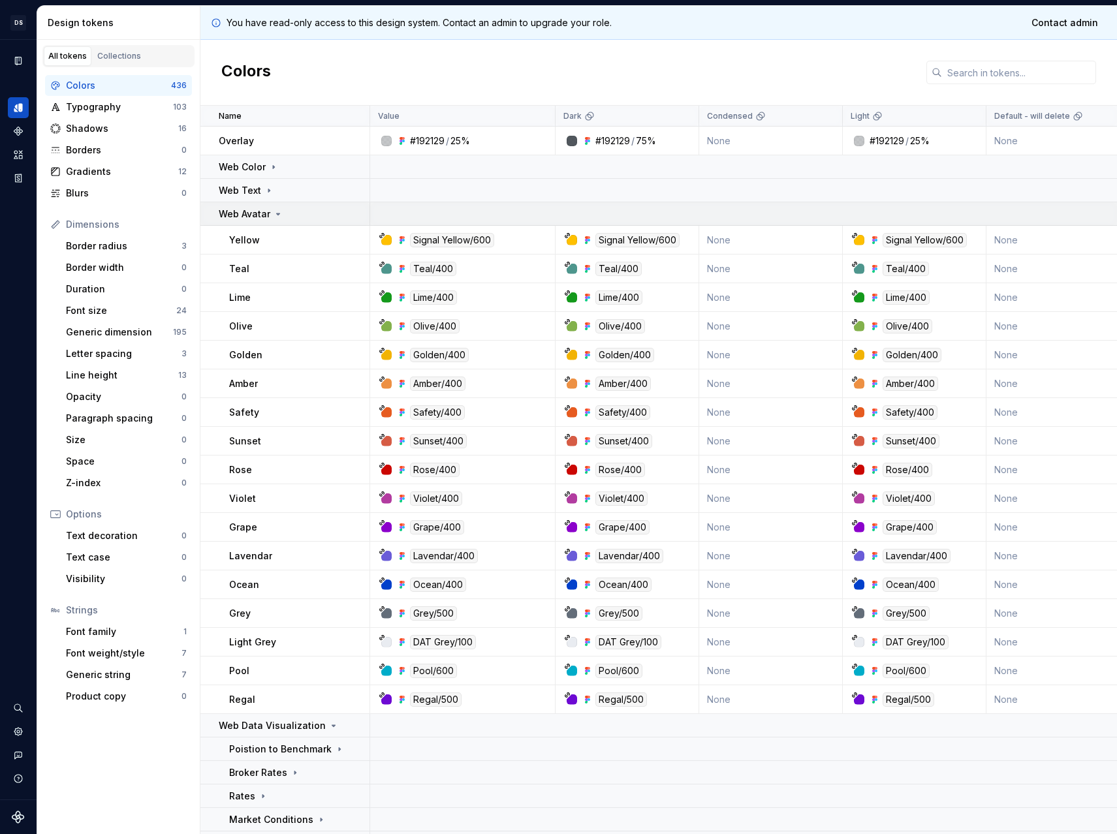
click at [279, 209] on icon at bounding box center [278, 214] width 10 height 10
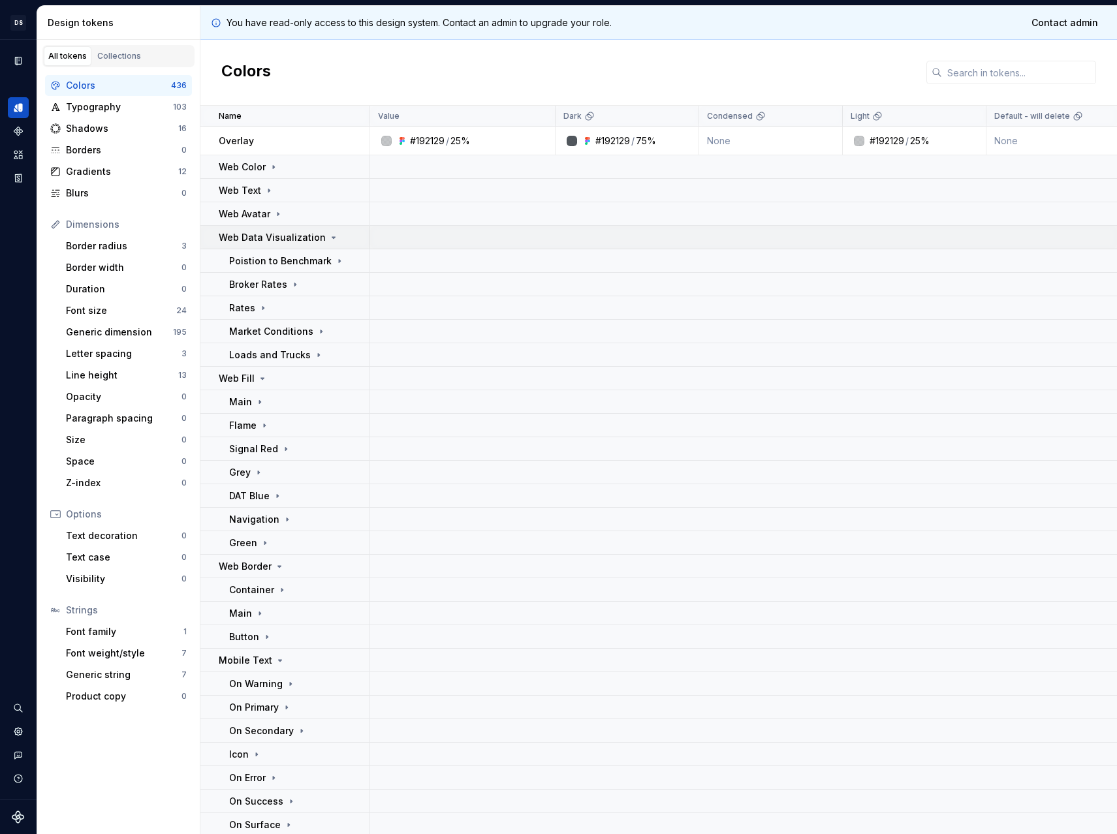
click at [283, 238] on p "Web Data Visualization" at bounding box center [272, 237] width 107 height 13
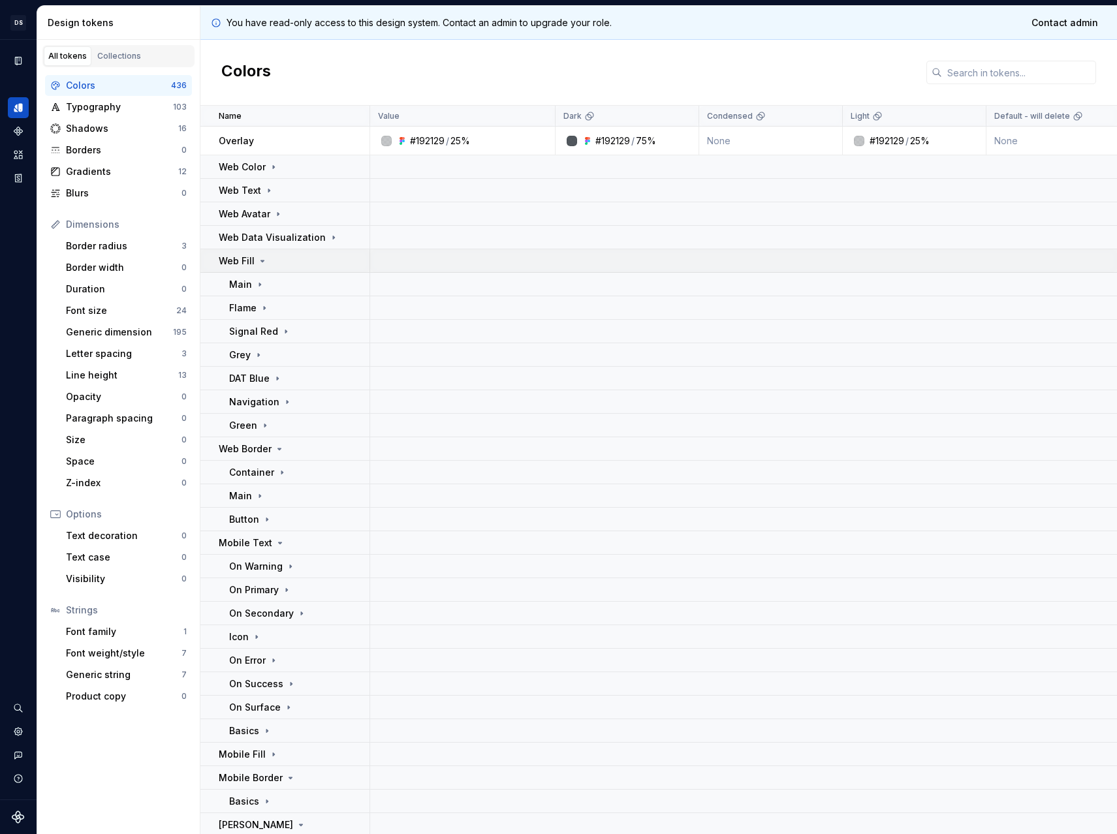
click at [277, 256] on div "Web Fill" at bounding box center [294, 261] width 150 height 13
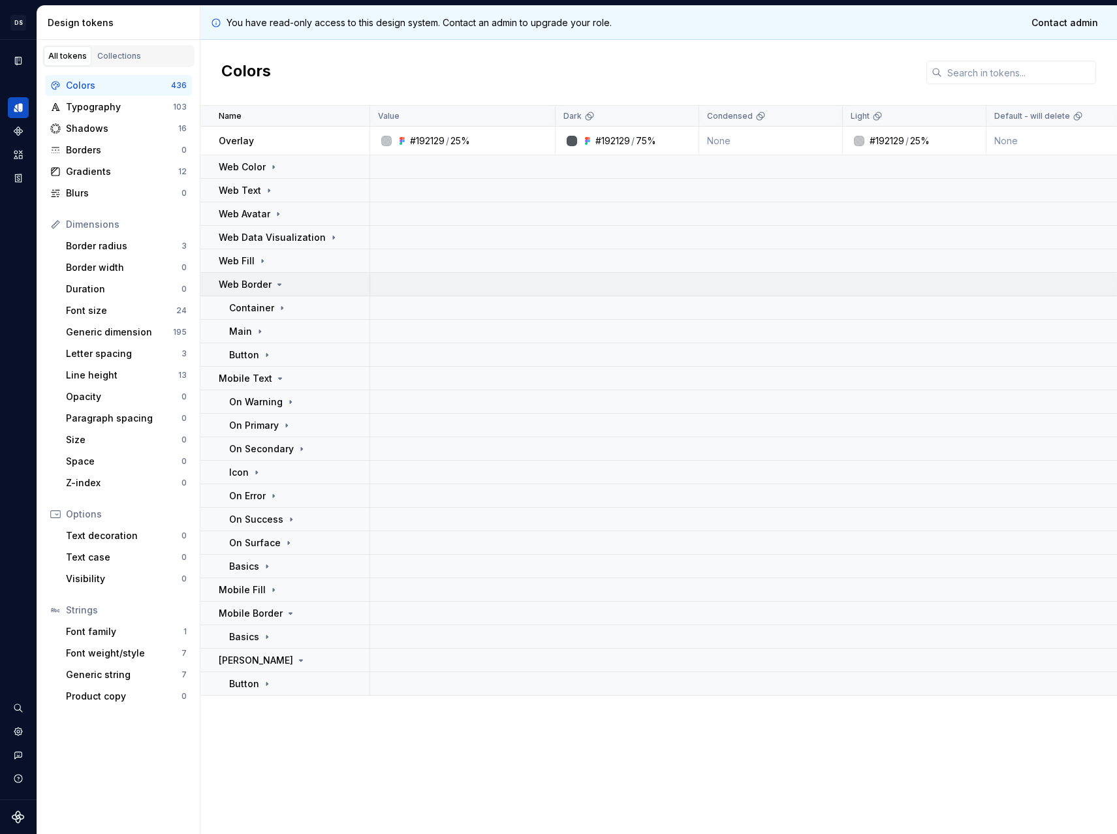
click at [277, 288] on icon at bounding box center [279, 284] width 10 height 10
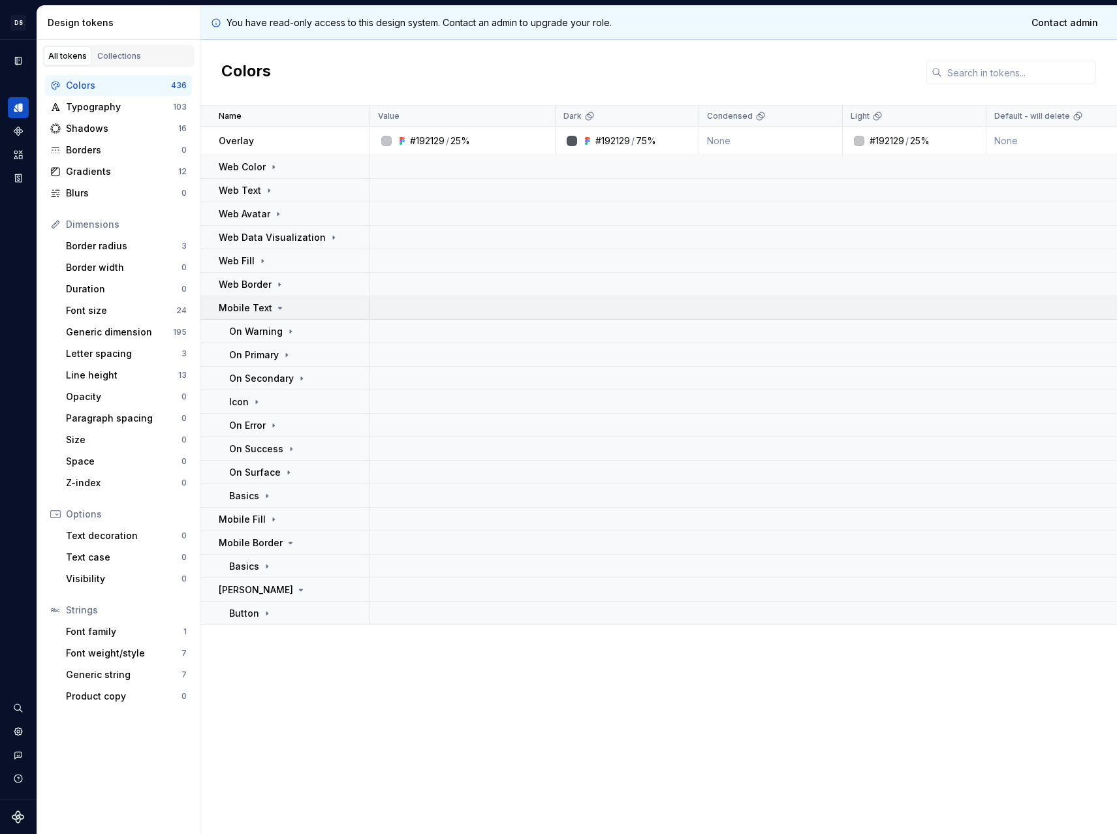
click at [280, 303] on icon at bounding box center [280, 308] width 10 height 10
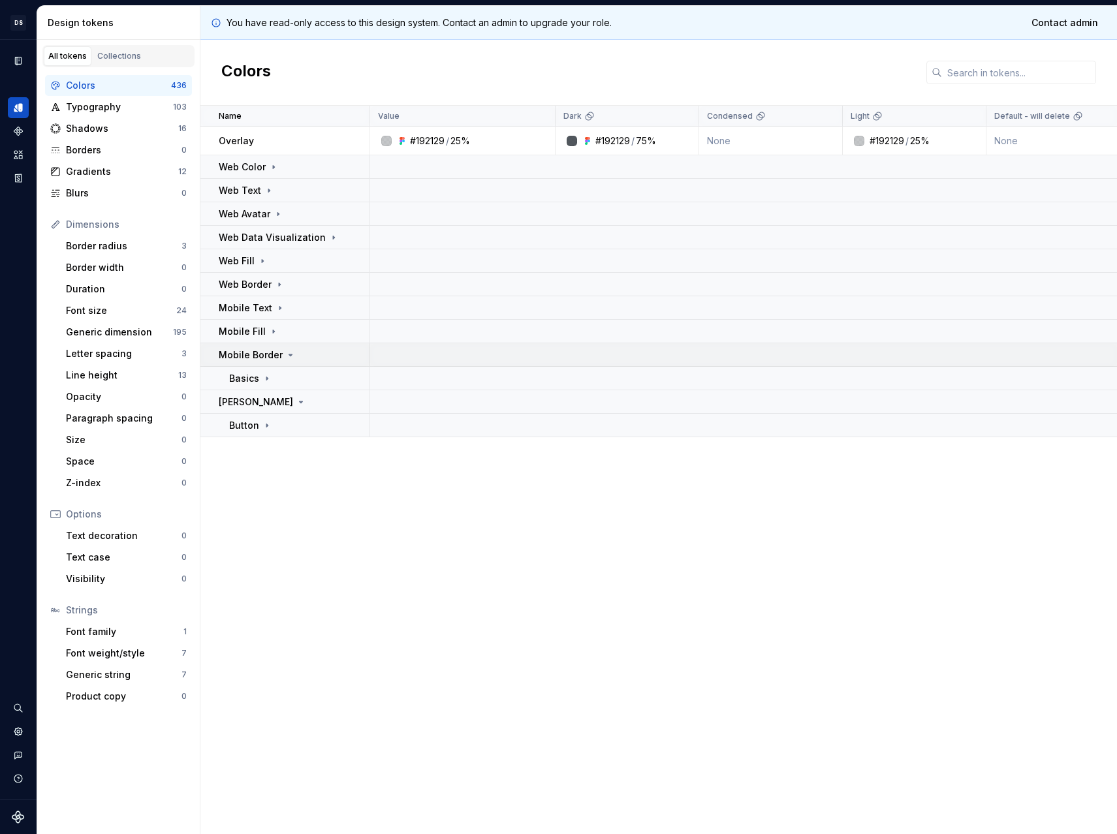
click at [271, 360] on p "Mobile Border" at bounding box center [251, 354] width 64 height 13
click at [232, 166] on p "Web Color" at bounding box center [242, 167] width 47 height 13
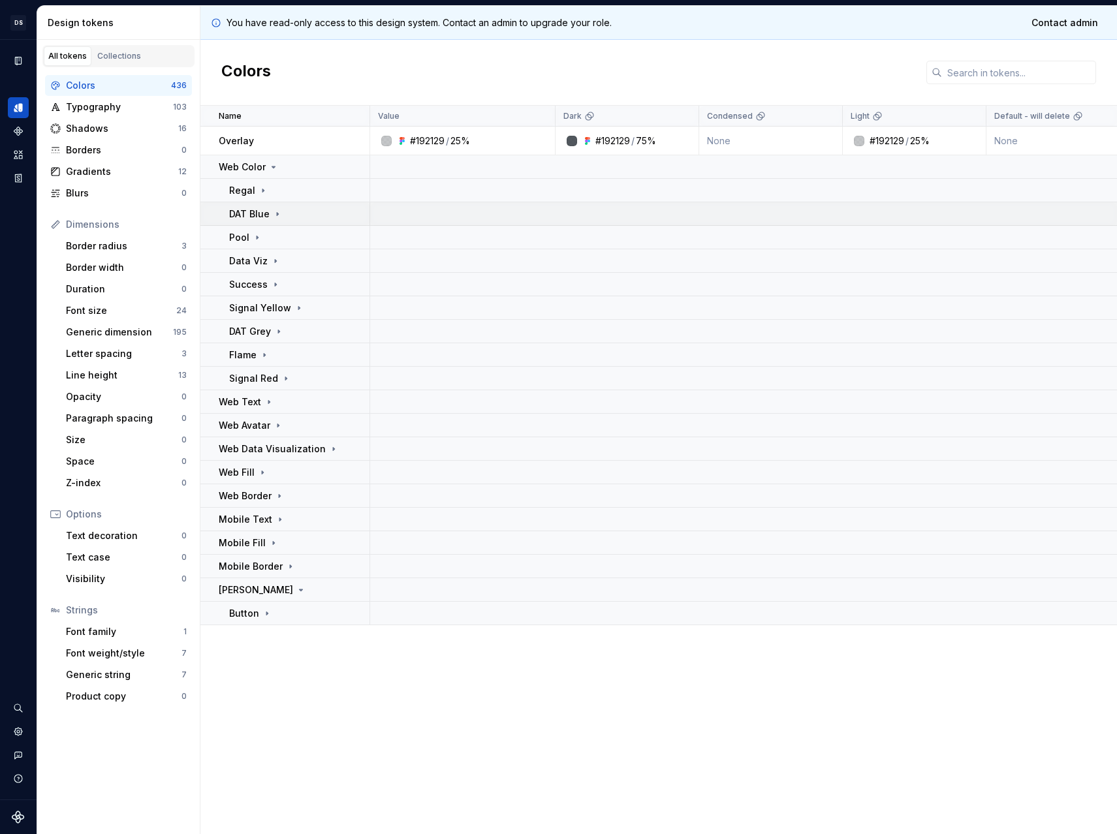
click at [255, 211] on p "DAT Blue" at bounding box center [249, 214] width 40 height 13
